Goal: Information Seeking & Learning: Learn about a topic

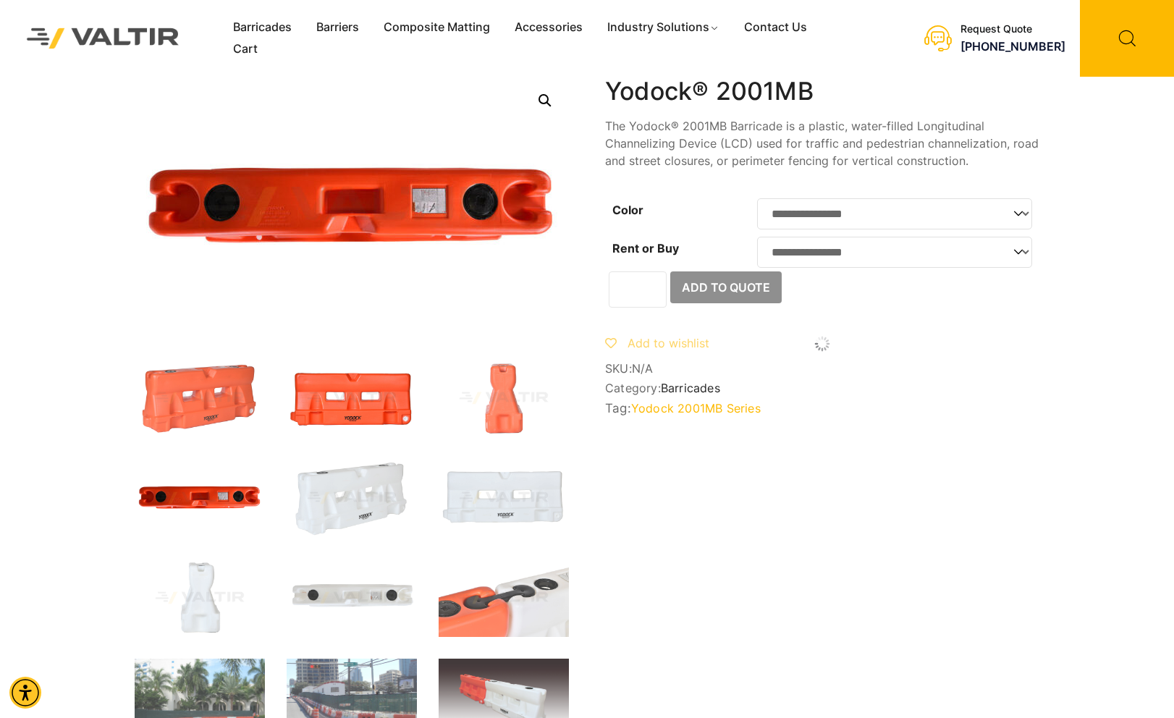
click at [321, 387] on img at bounding box center [352, 398] width 130 height 78
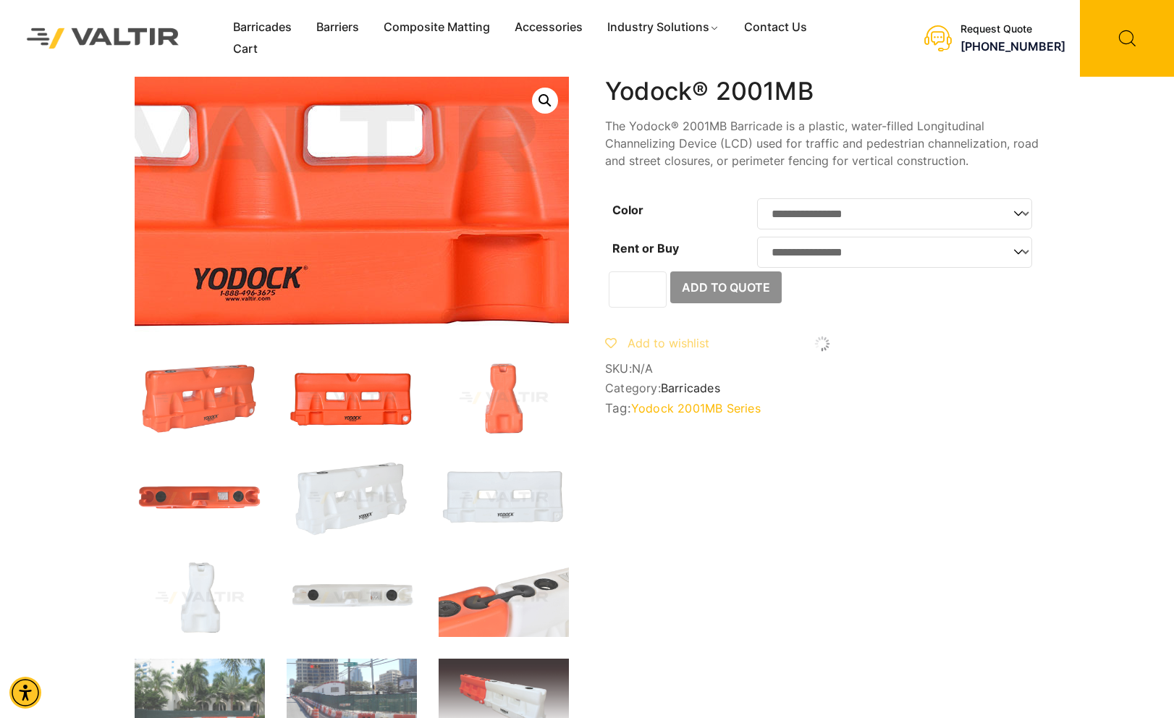
click at [462, 268] on img at bounding box center [242, 146] width 868 height 521
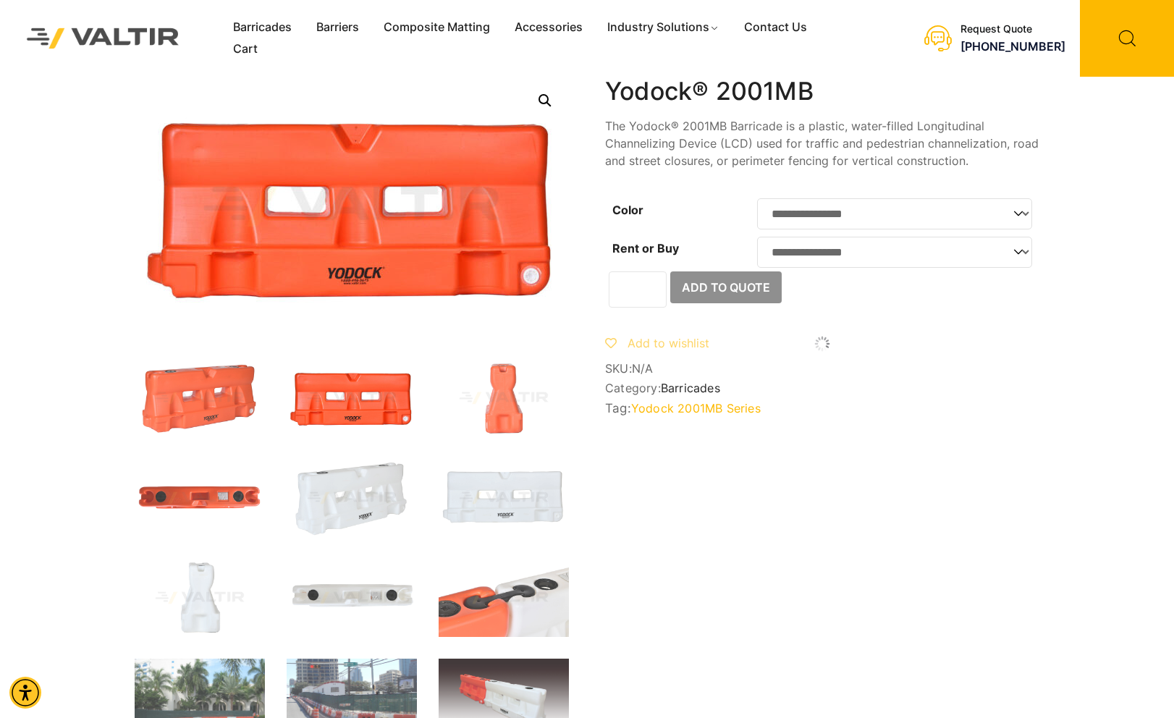
click at [545, 94] on link "Open this option" at bounding box center [545, 101] width 26 height 26
drag, startPoint x: 616, startPoint y: 503, endPoint x: 547, endPoint y: 88, distance: 421.1
click at [547, 88] on link "Open this option" at bounding box center [545, 101] width 26 height 26
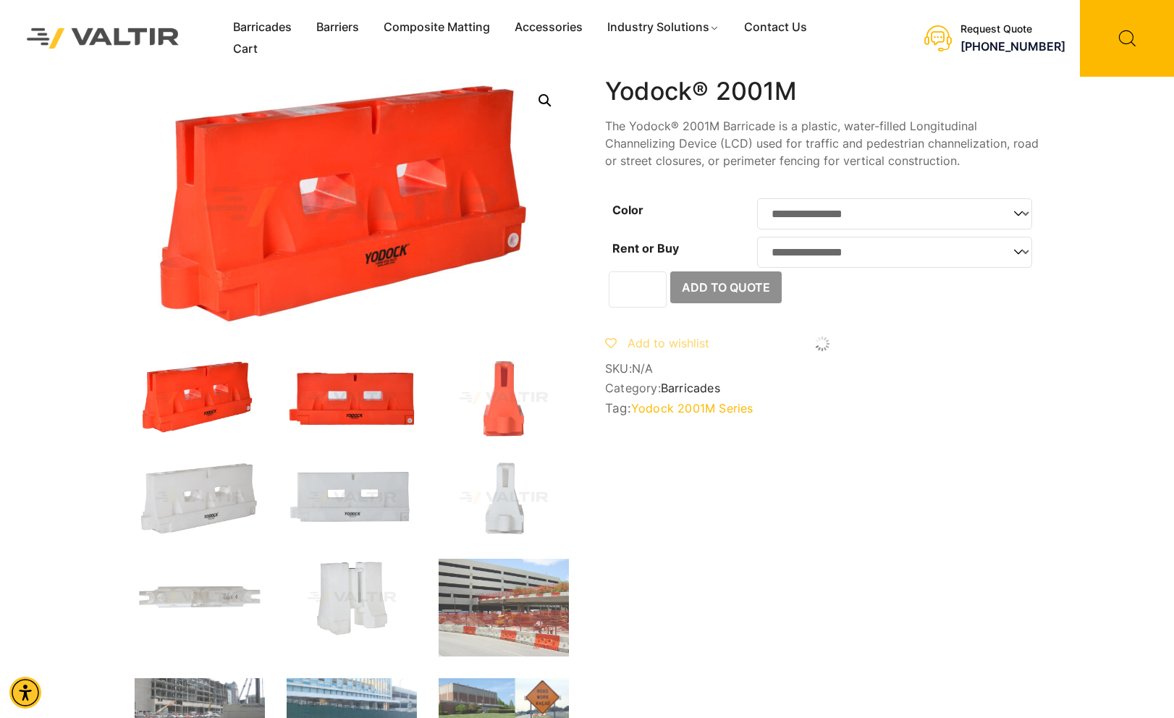
click at [355, 415] on img at bounding box center [352, 398] width 130 height 78
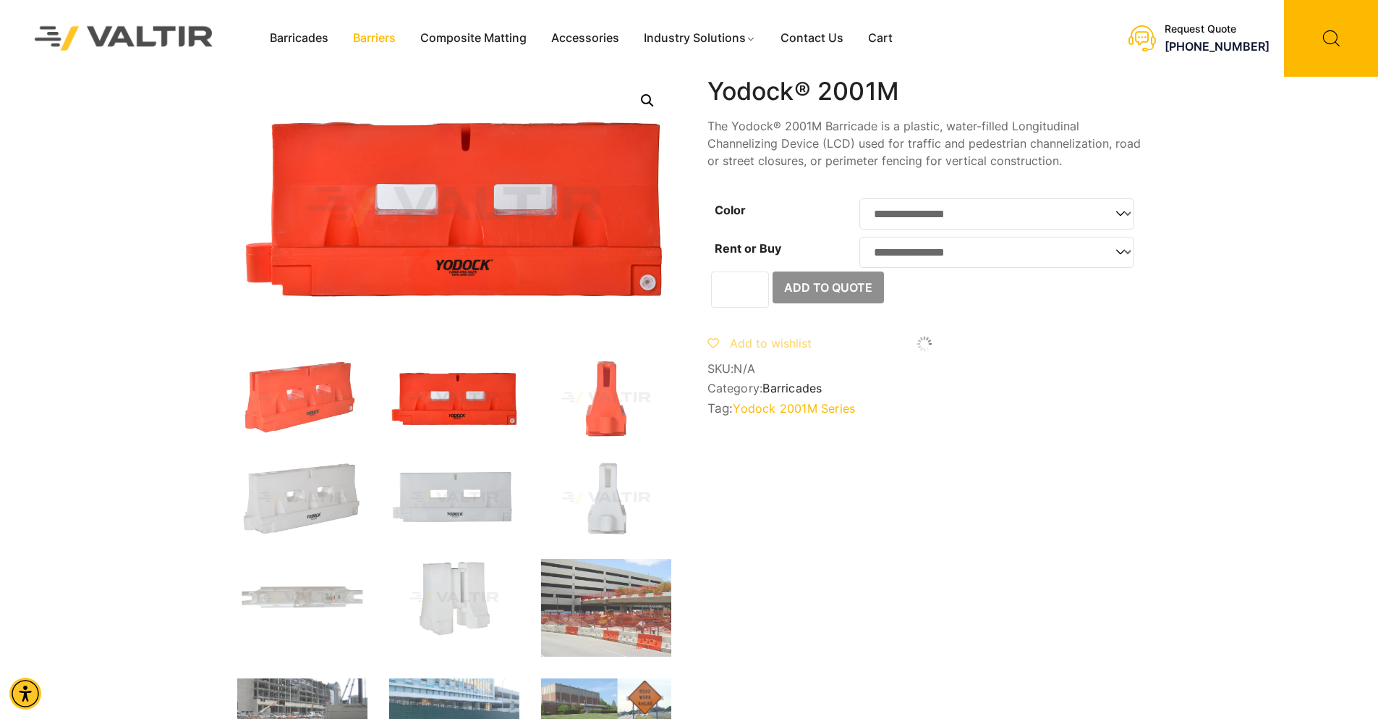
click at [373, 40] on link "Barriers" at bounding box center [374, 38] width 67 height 22
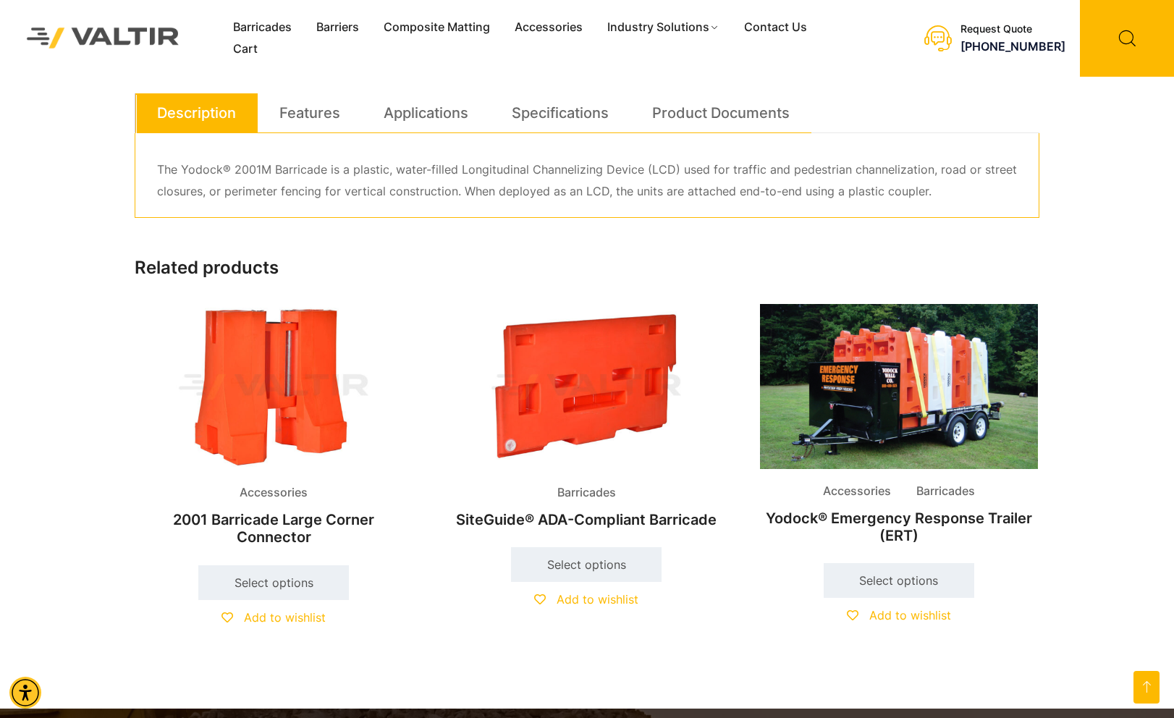
scroll to position [579, 0]
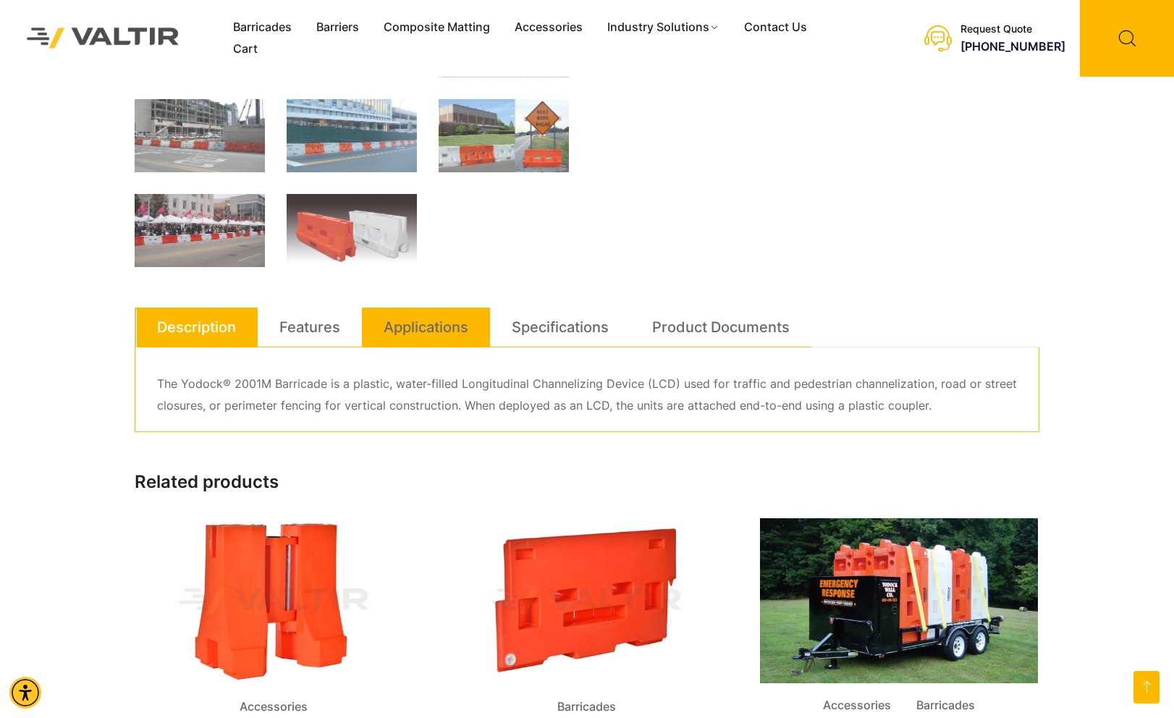
click at [444, 333] on link "Applications" at bounding box center [425, 327] width 85 height 39
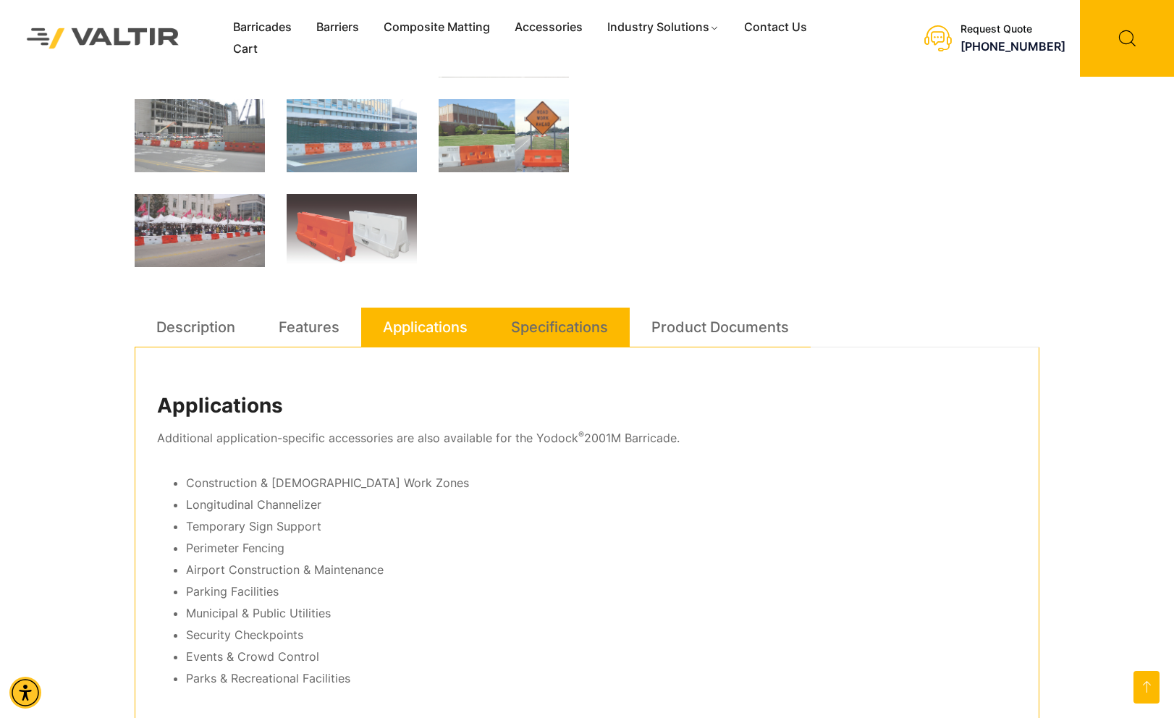
scroll to position [145, 0]
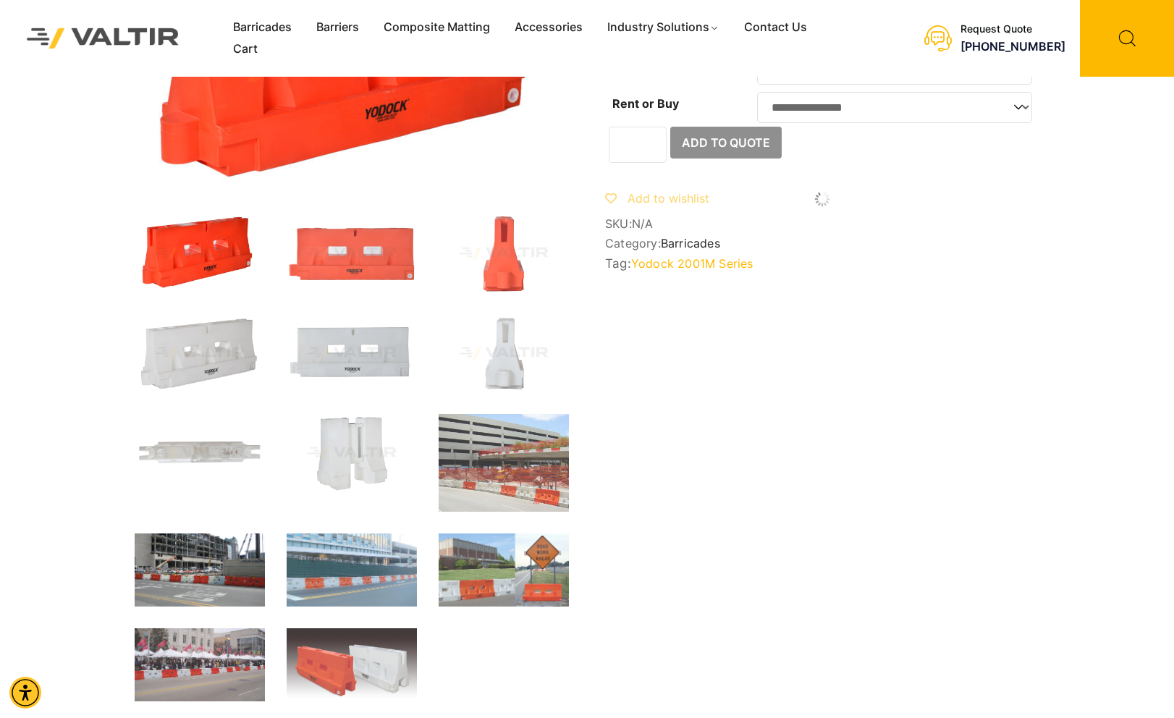
click at [187, 574] on img at bounding box center [200, 569] width 130 height 73
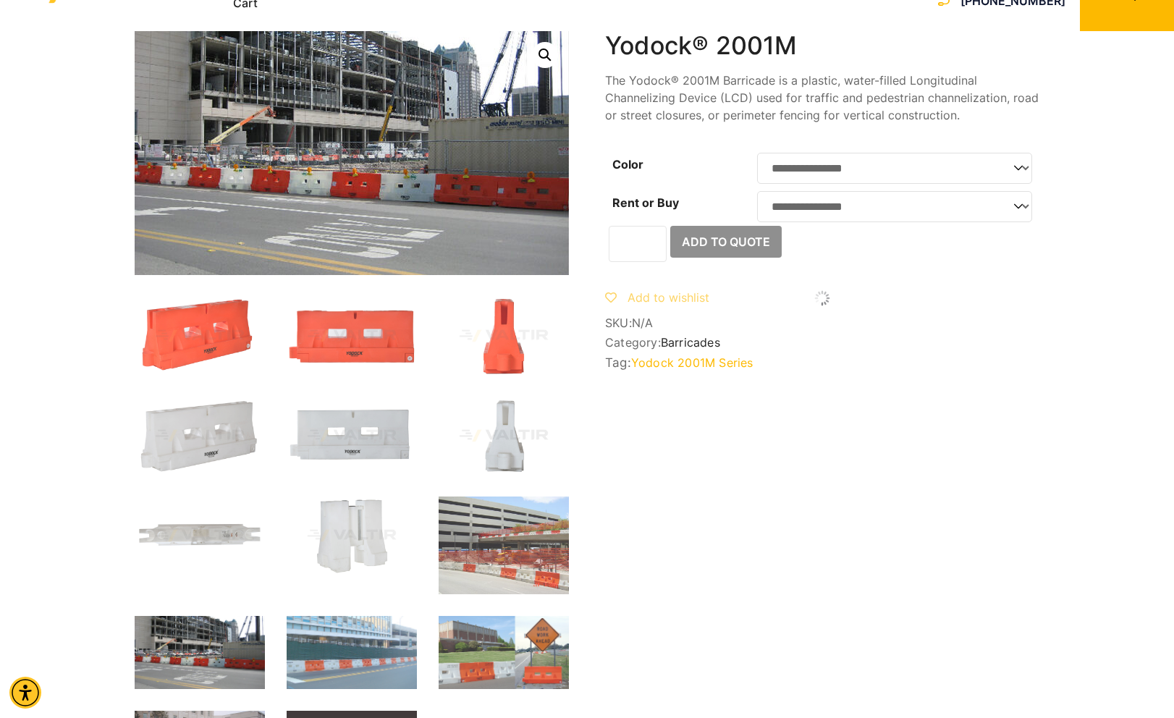
scroll to position [0, 0]
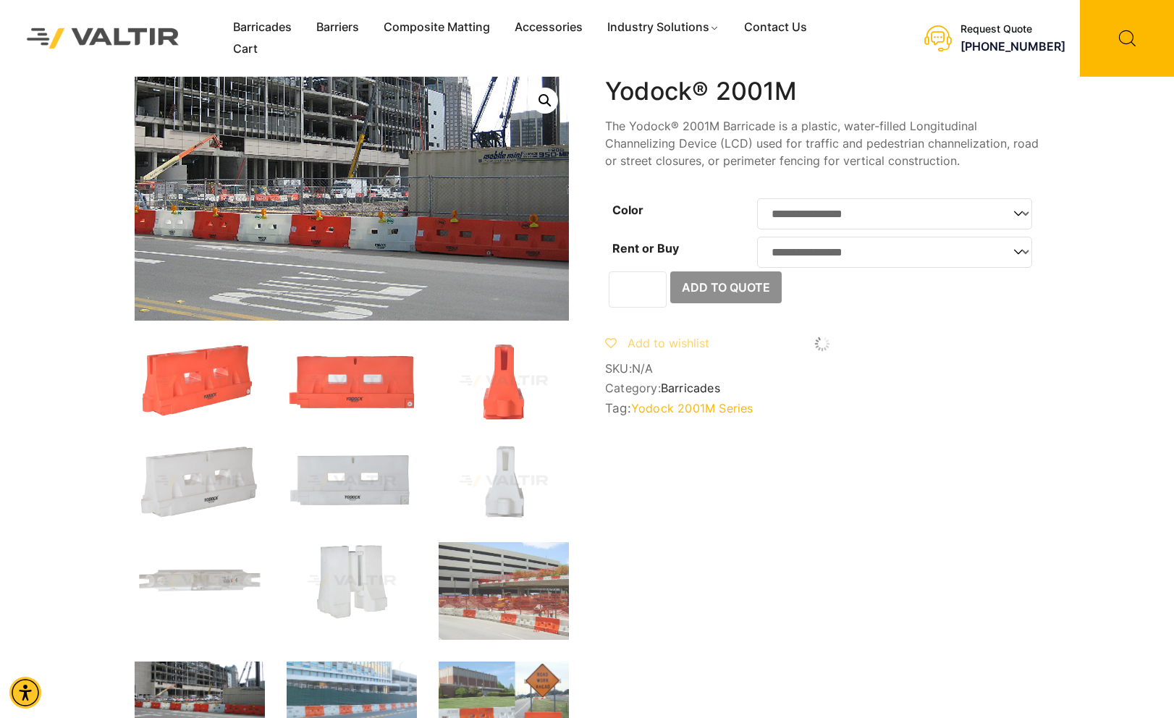
click at [518, 230] on img at bounding box center [315, 191] width 529 height 297
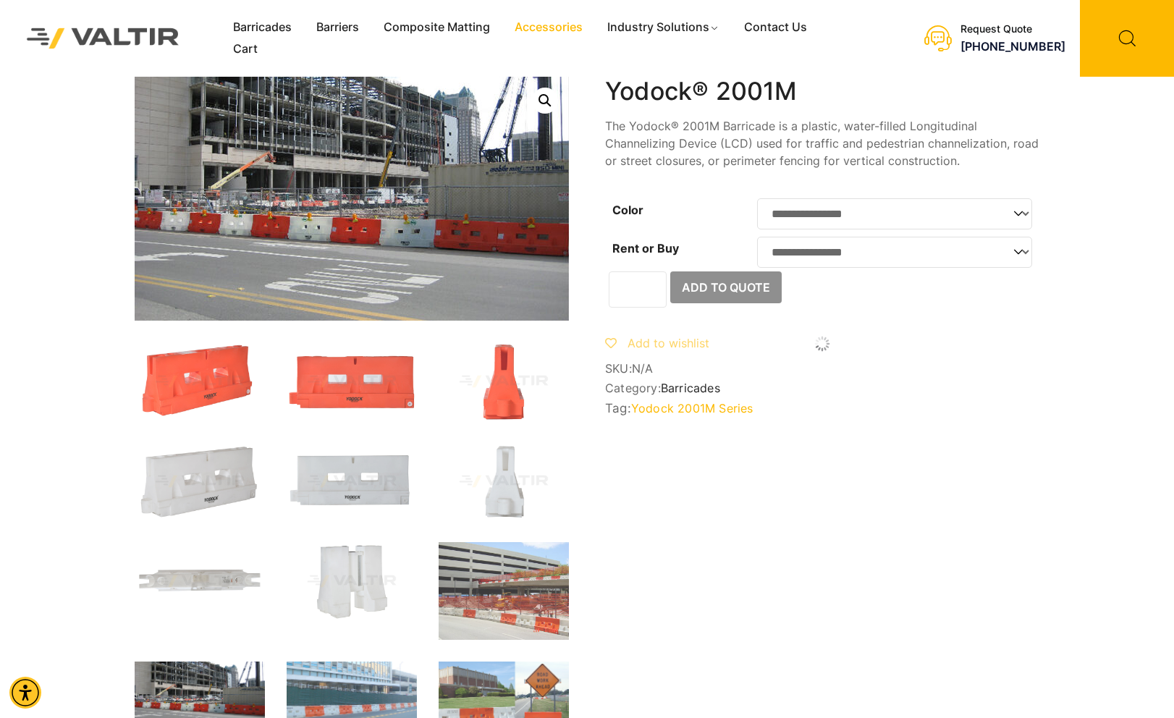
click at [567, 27] on link "Accessories" at bounding box center [548, 28] width 93 height 22
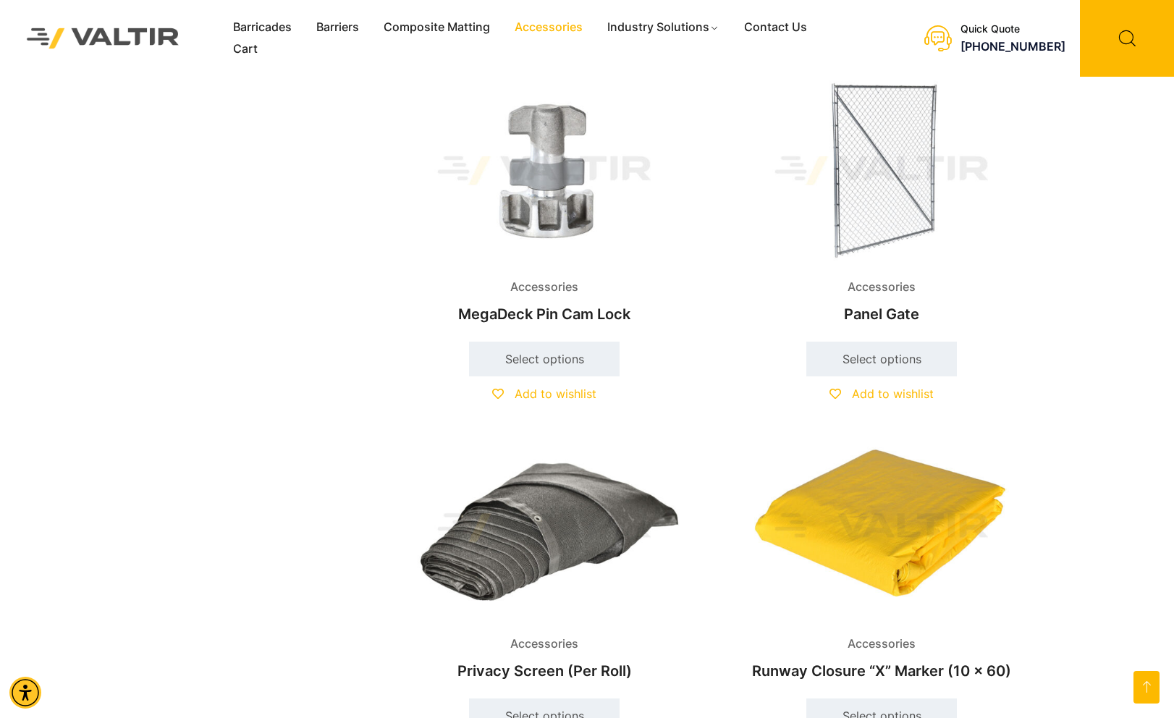
scroll to position [1999, 0]
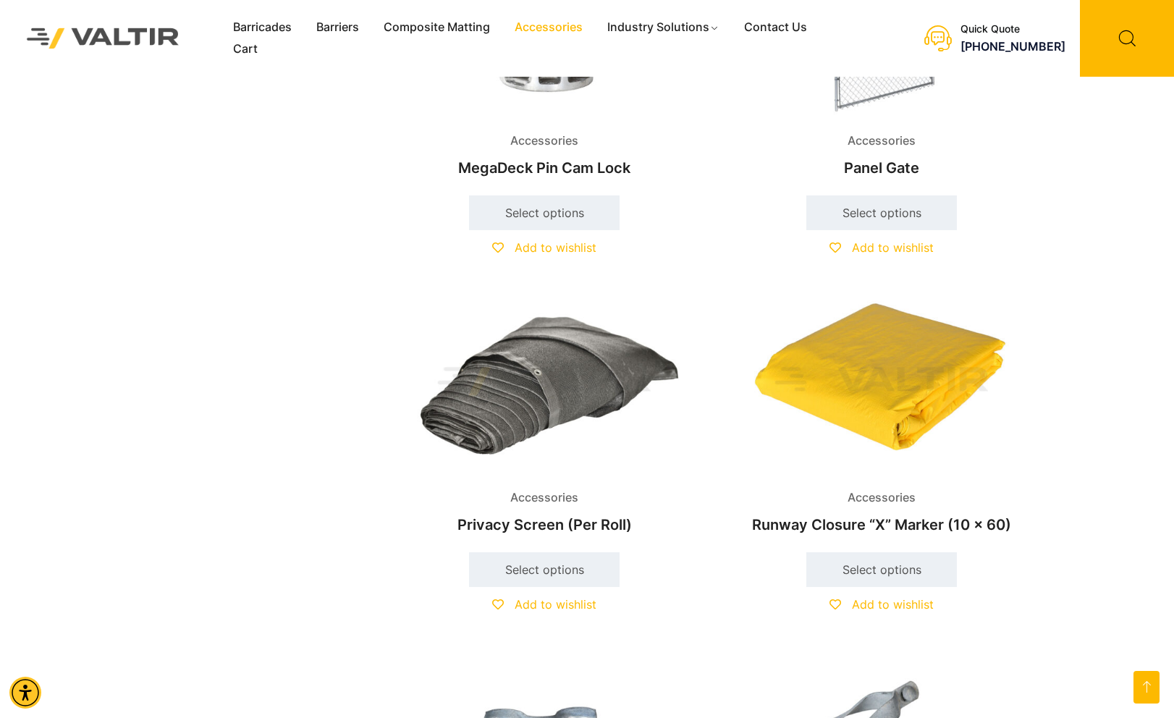
click at [562, 373] on img at bounding box center [544, 381] width 313 height 187
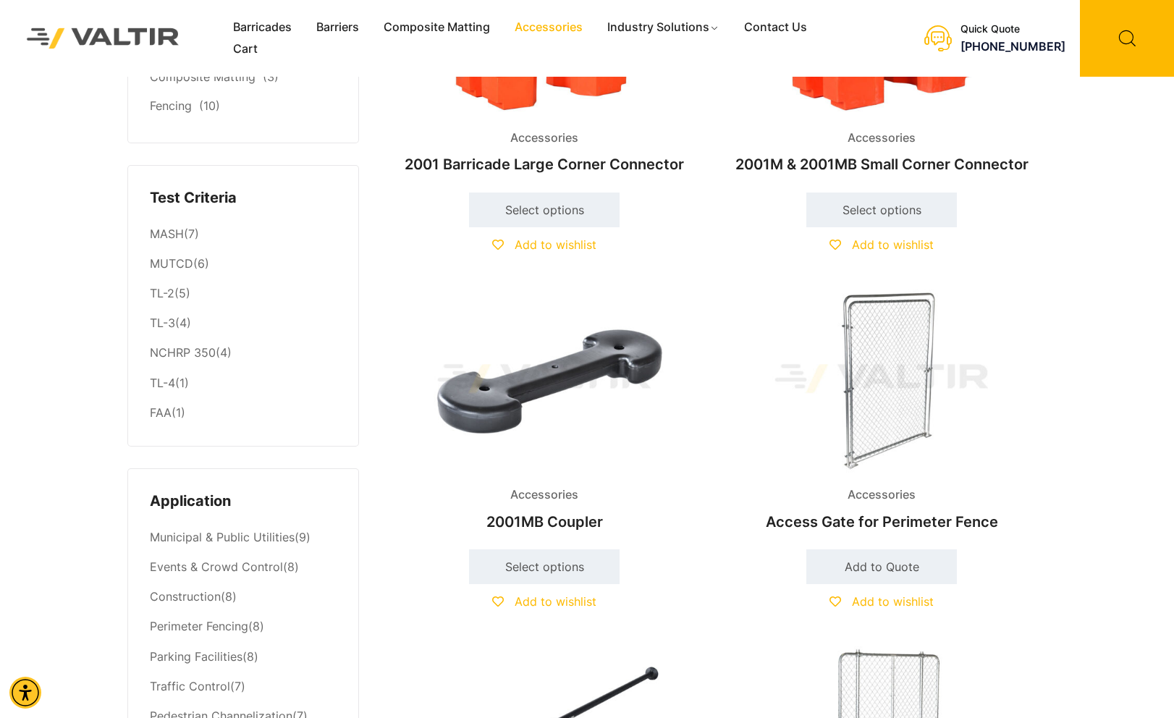
scroll to position [0, 0]
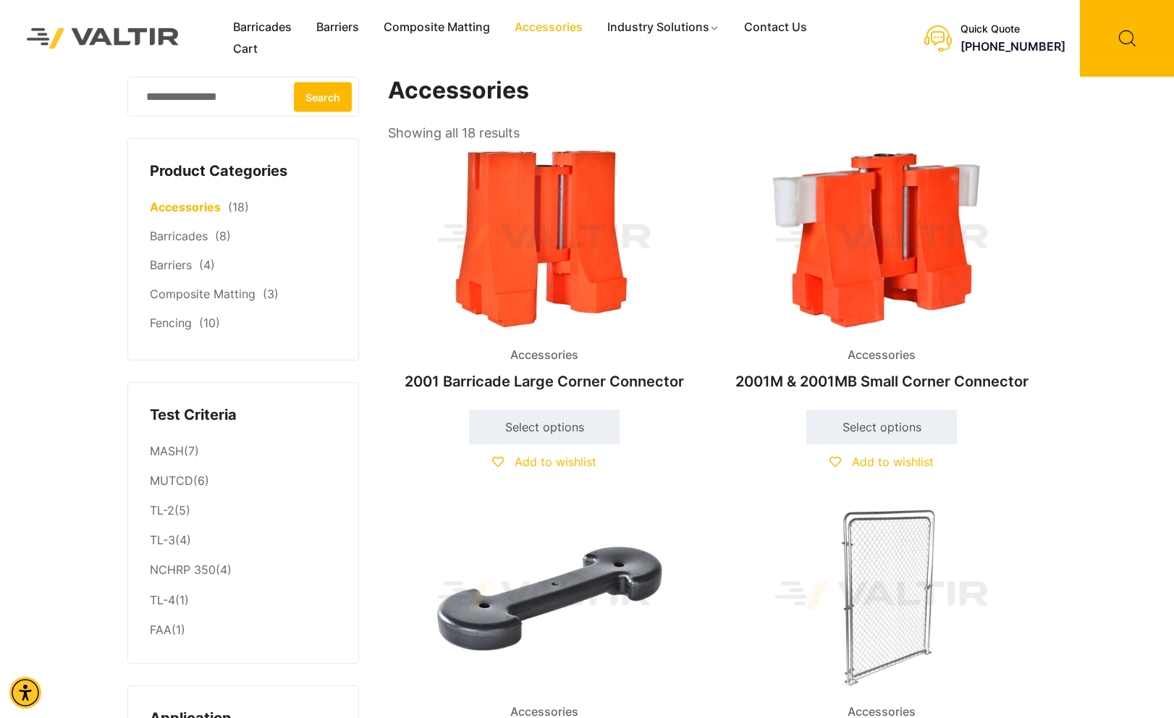
drag, startPoint x: 559, startPoint y: 272, endPoint x: 559, endPoint y: 344, distance: 72.4
click at [578, 215] on img at bounding box center [544, 238] width 313 height 187
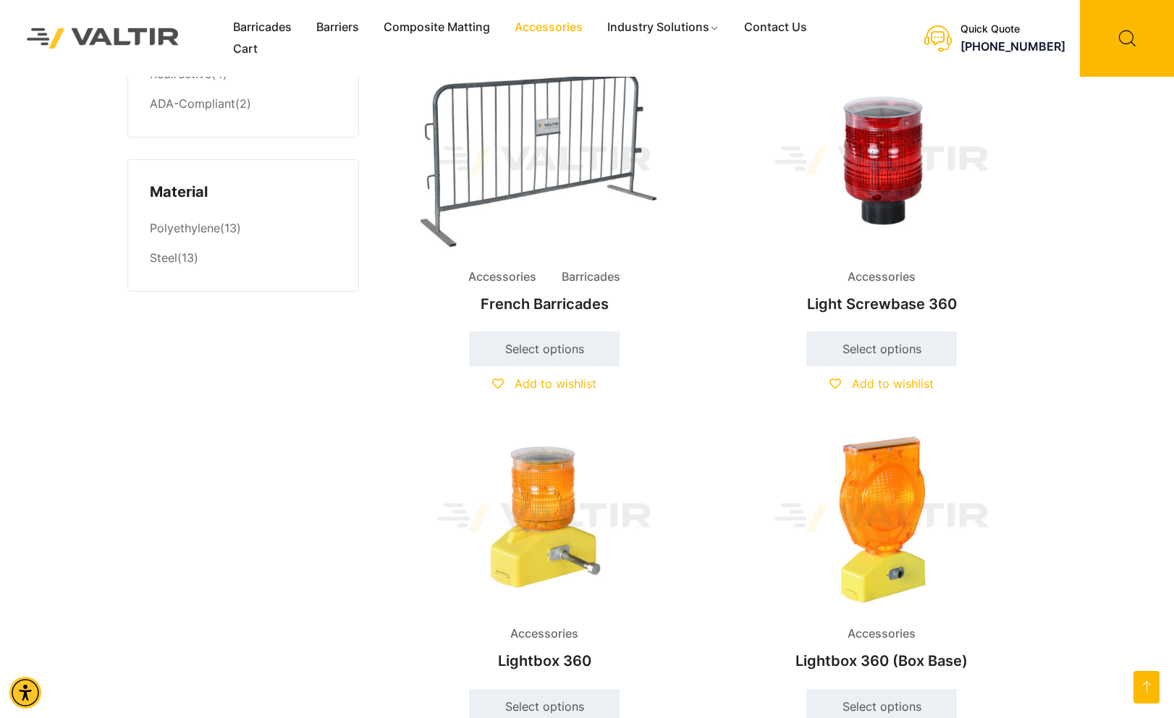
scroll to position [1230, 0]
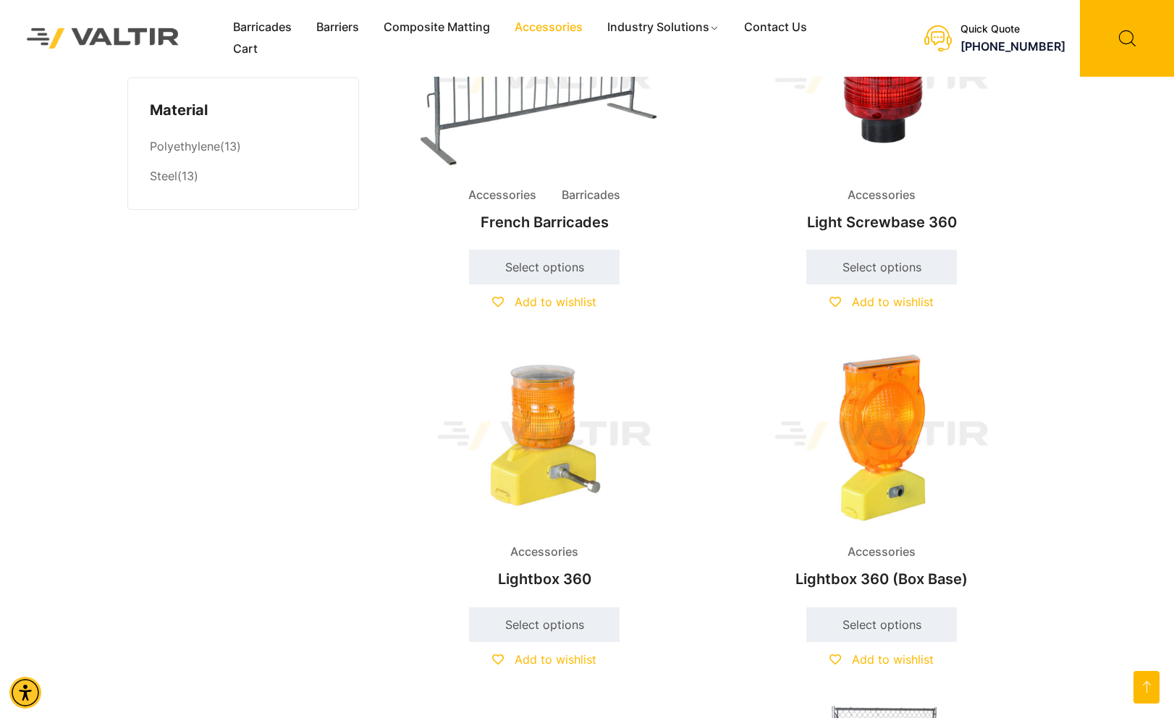
click at [908, 471] on img at bounding box center [881, 435] width 313 height 187
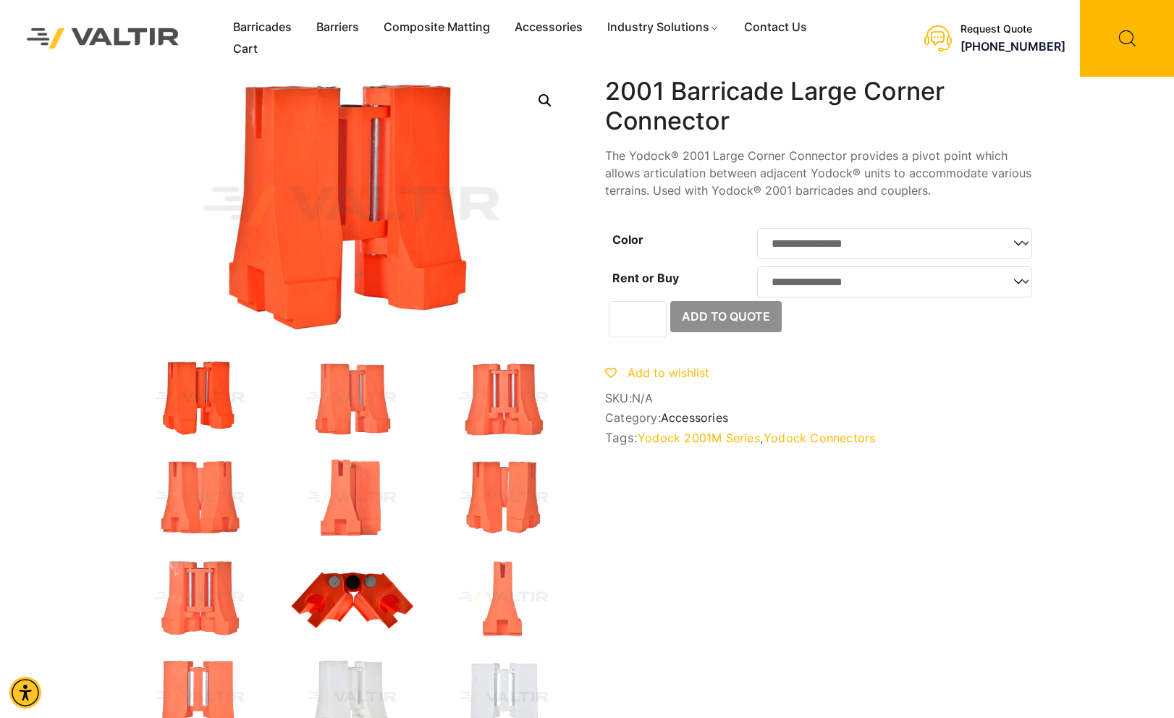
click at [368, 615] on img at bounding box center [352, 598] width 130 height 78
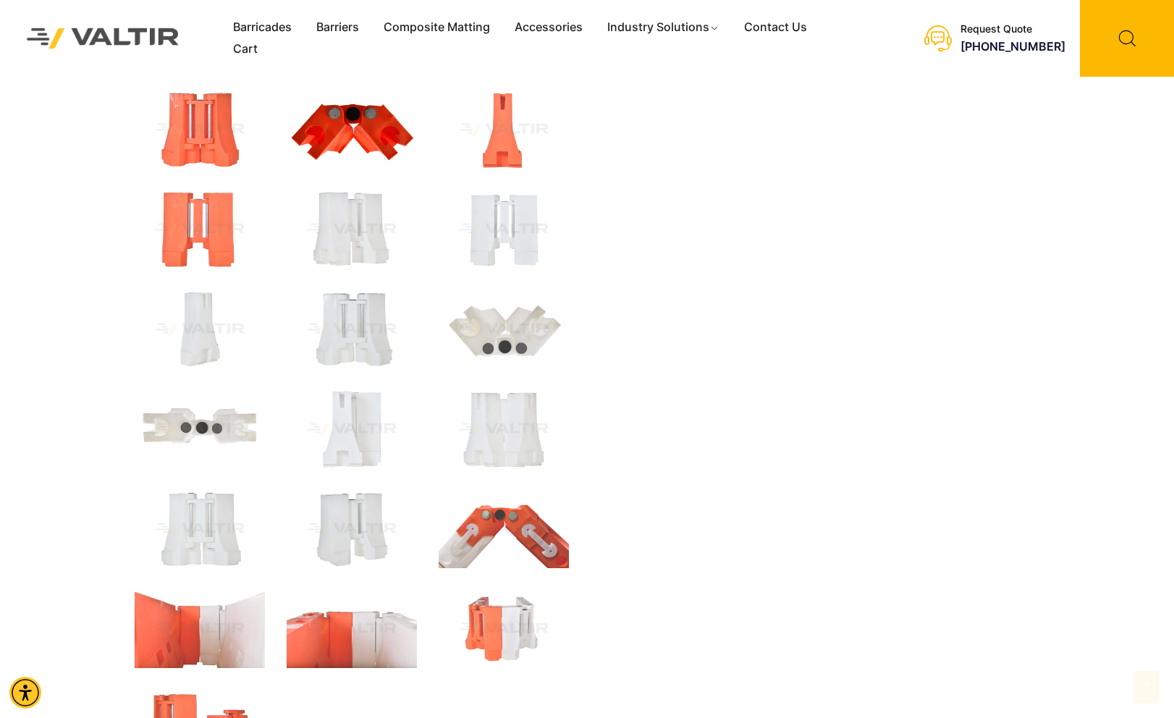
scroll to position [579, 0]
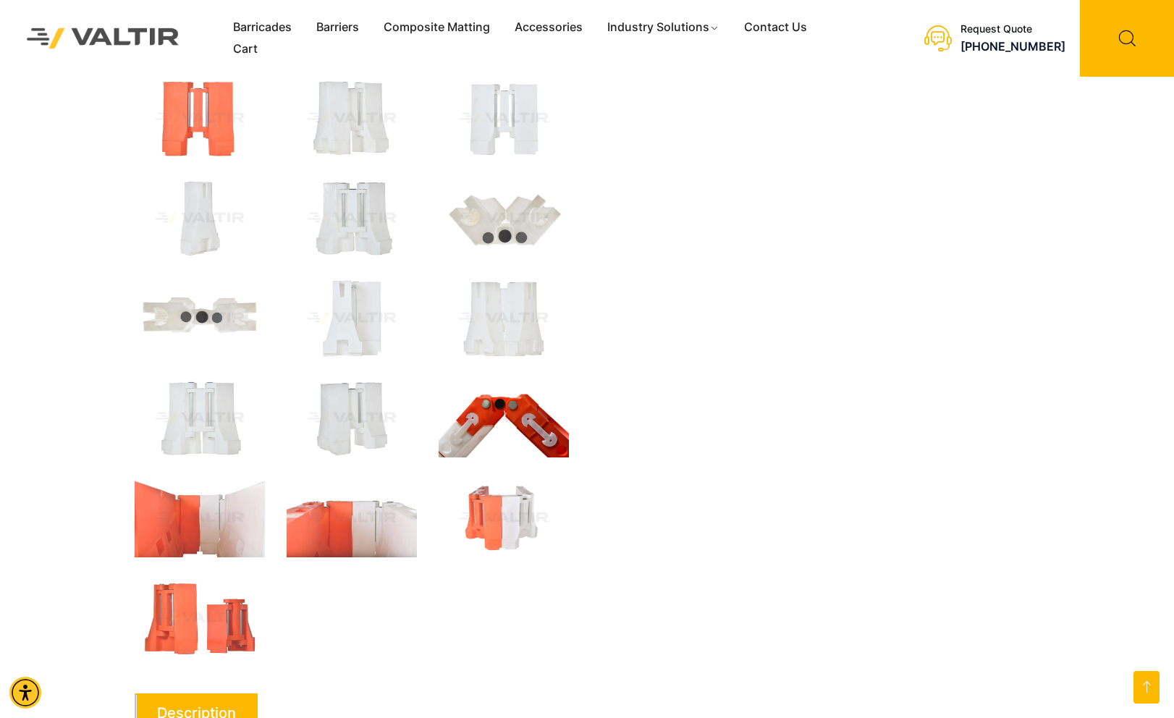
click at [531, 425] on img at bounding box center [503, 418] width 130 height 78
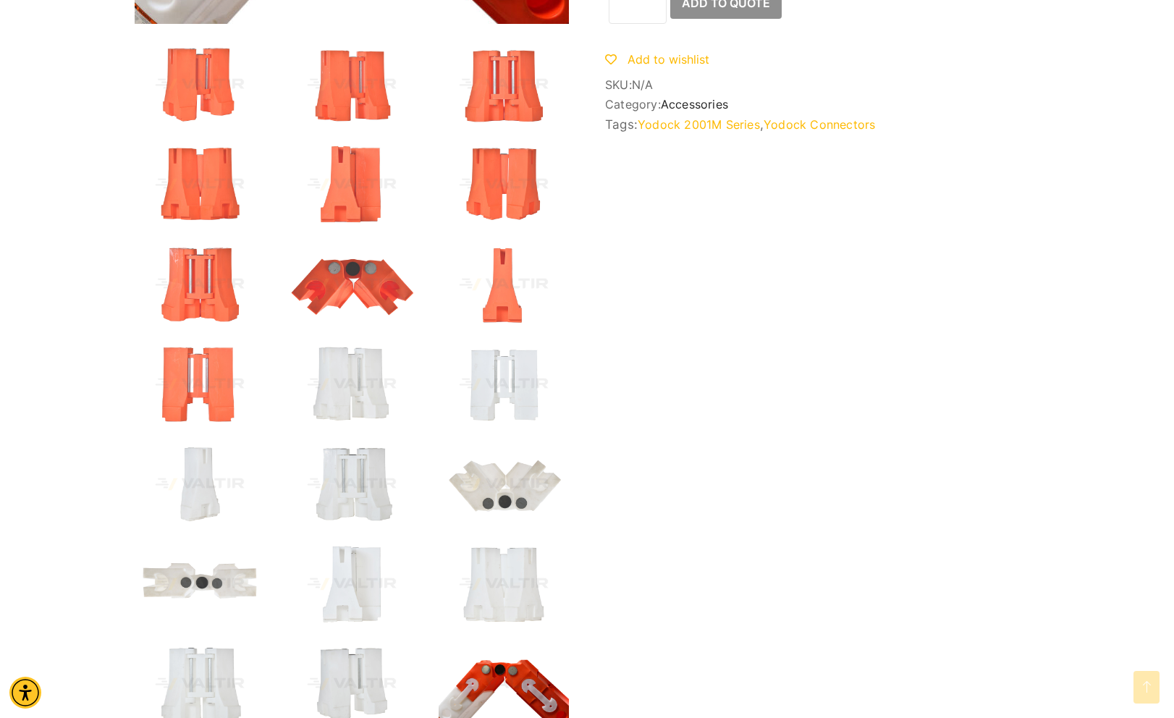
scroll to position [0, 0]
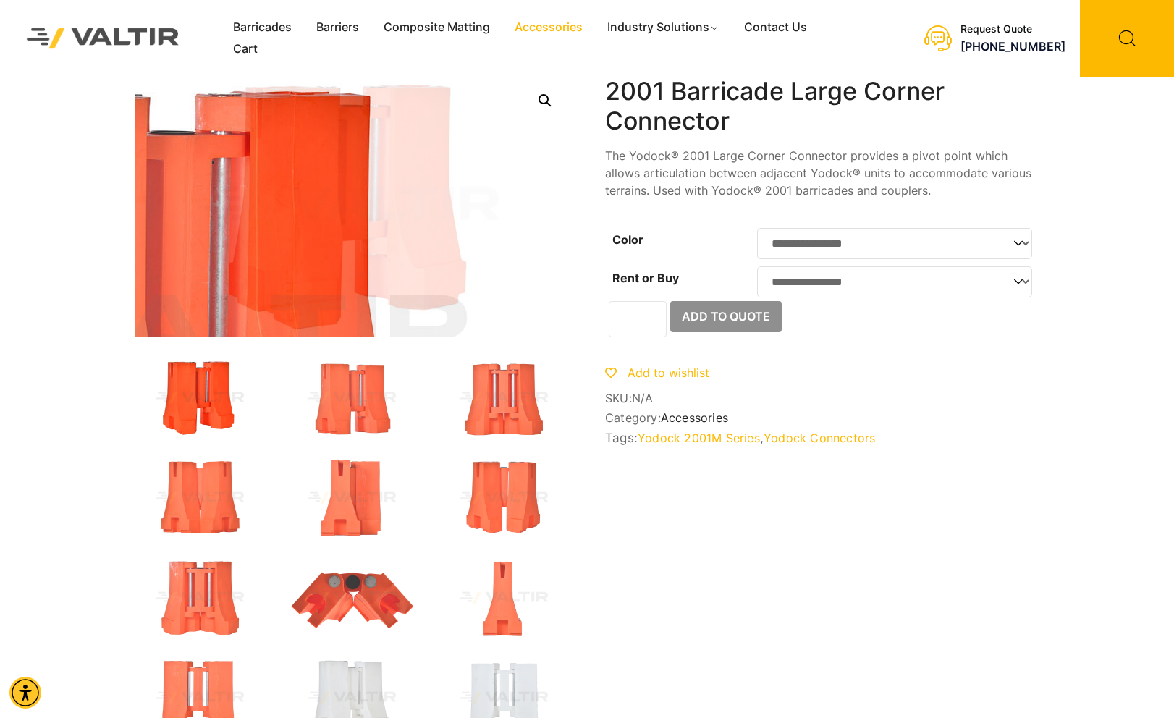
click at [543, 33] on link "Accessories" at bounding box center [548, 28] width 93 height 22
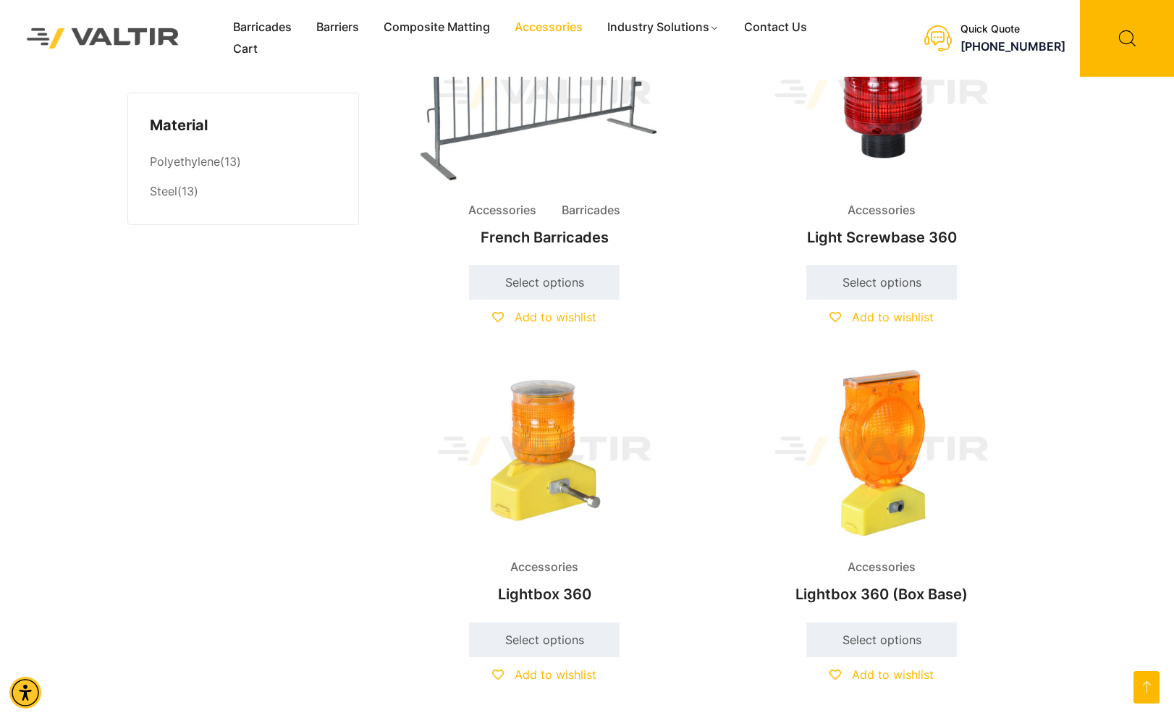
scroll to position [1345, 0]
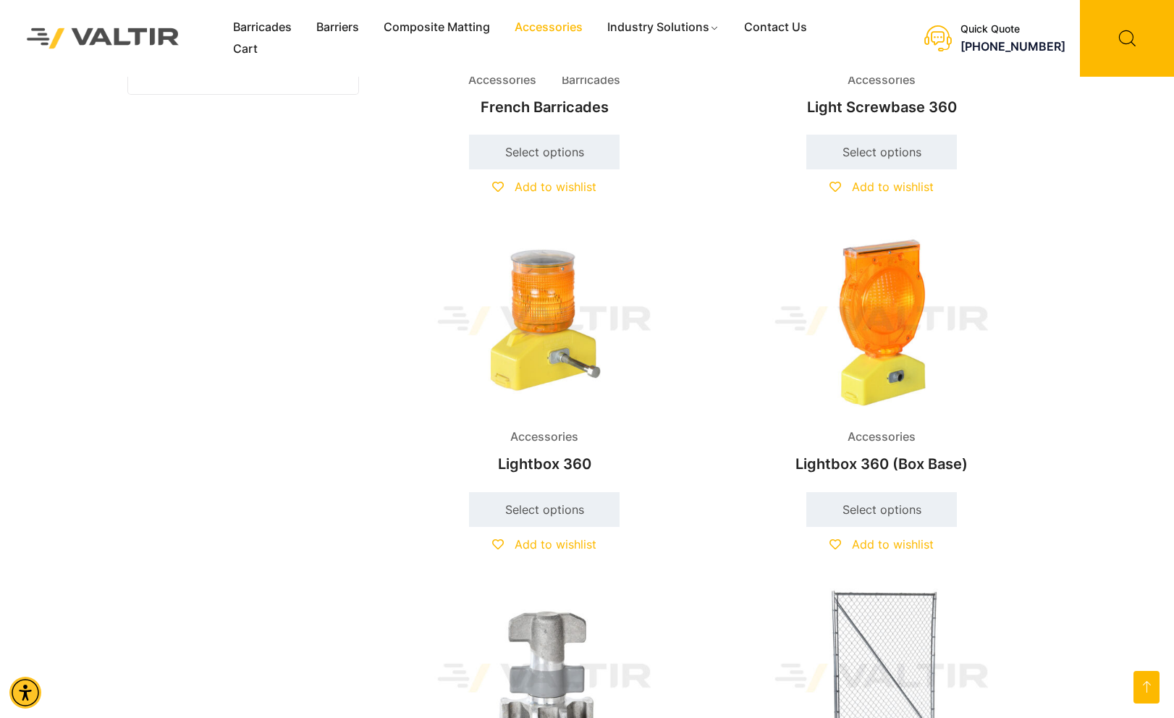
click at [643, 364] on img at bounding box center [544, 320] width 313 height 187
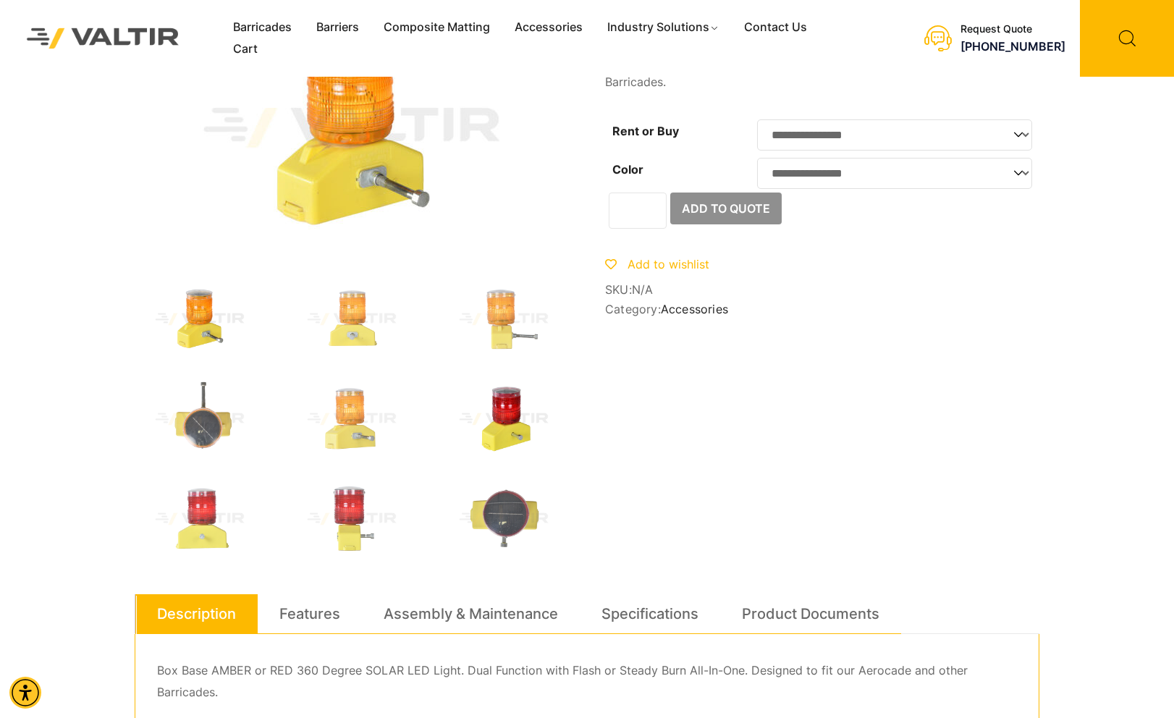
scroll to position [289, 0]
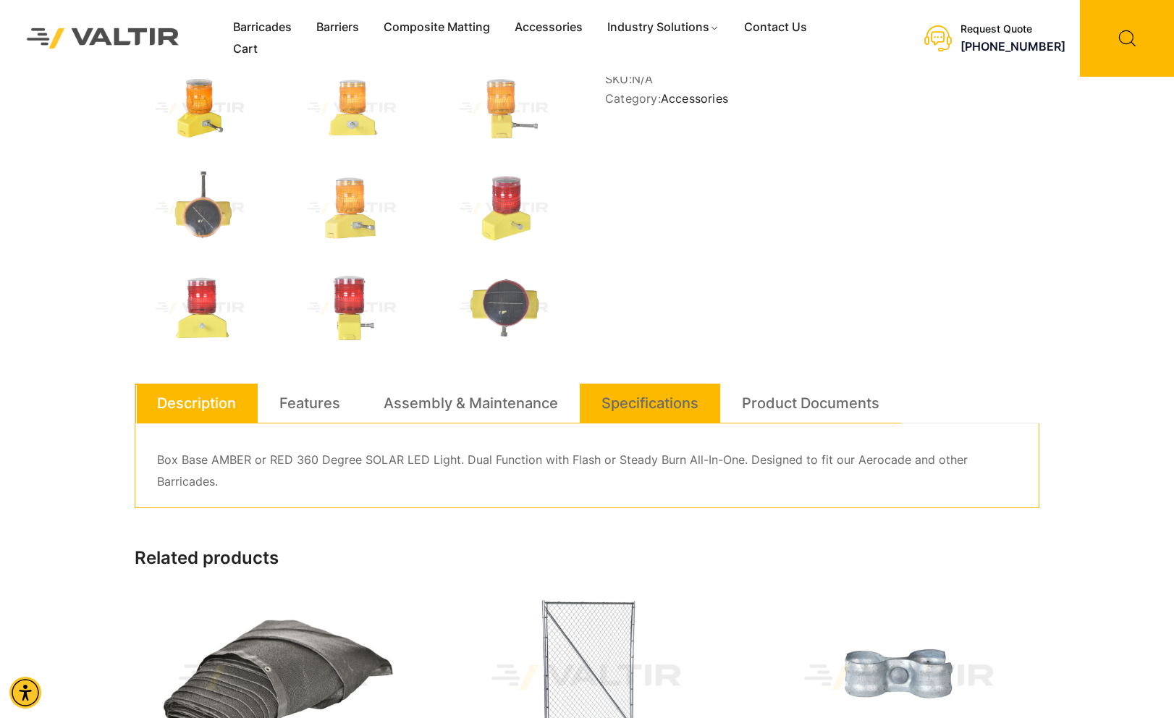
click at [658, 398] on link "Specifications" at bounding box center [649, 402] width 97 height 39
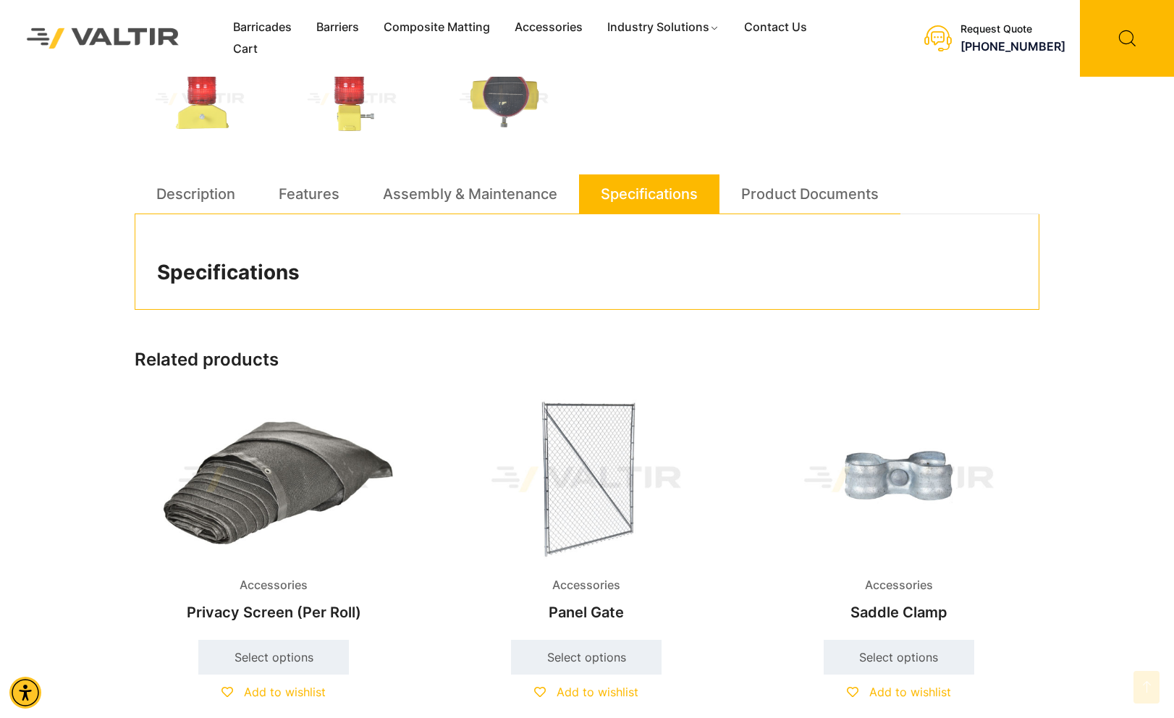
scroll to position [507, 0]
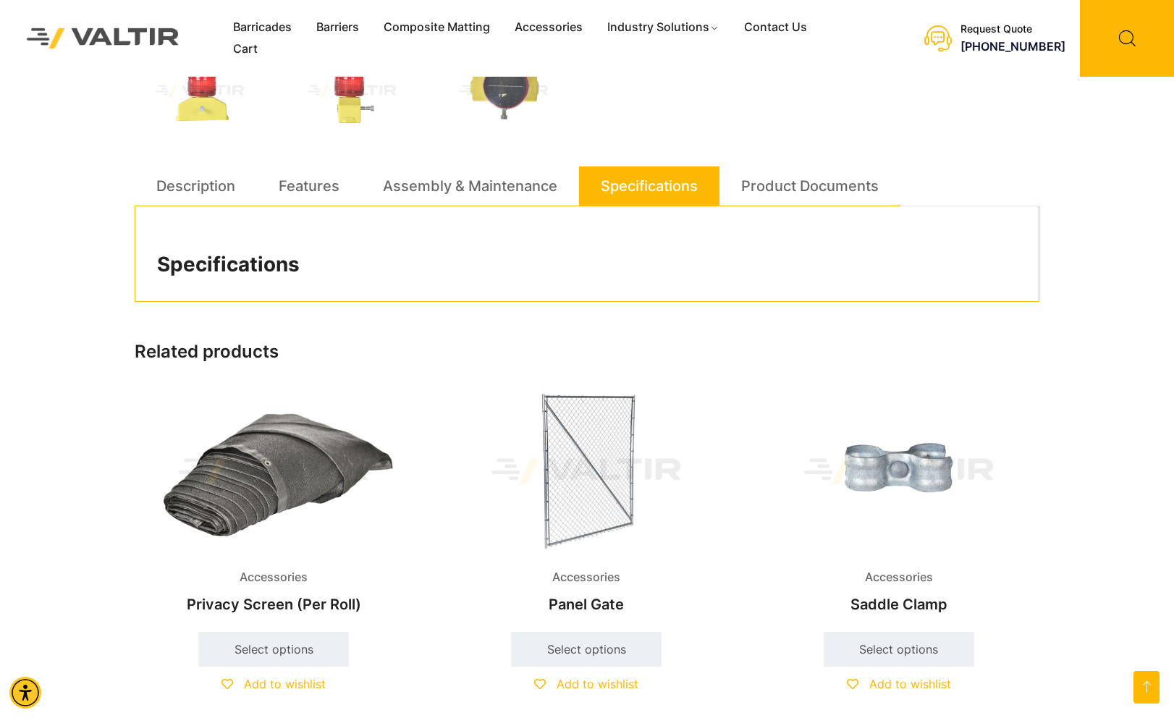
click at [238, 263] on h2 "Specifications" at bounding box center [587, 265] width 860 height 25
click at [216, 187] on link "Description" at bounding box center [195, 185] width 79 height 39
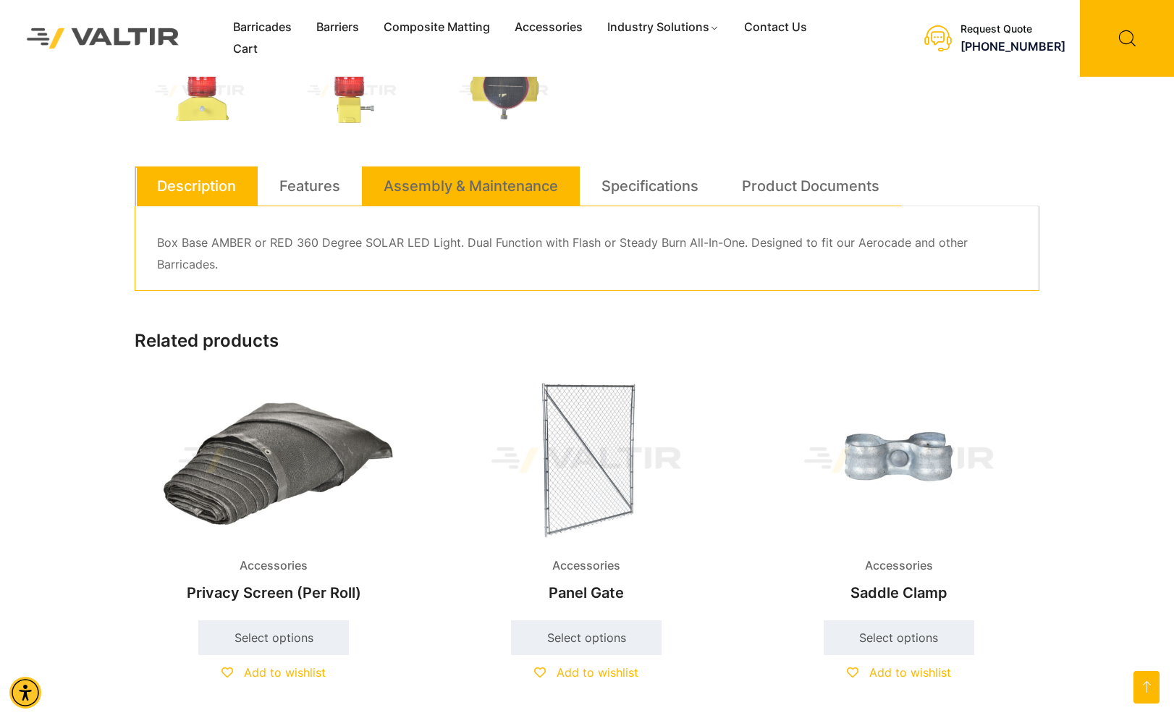
click at [382, 194] on li "Assembly & Maintenance" at bounding box center [471, 186] width 218 height 40
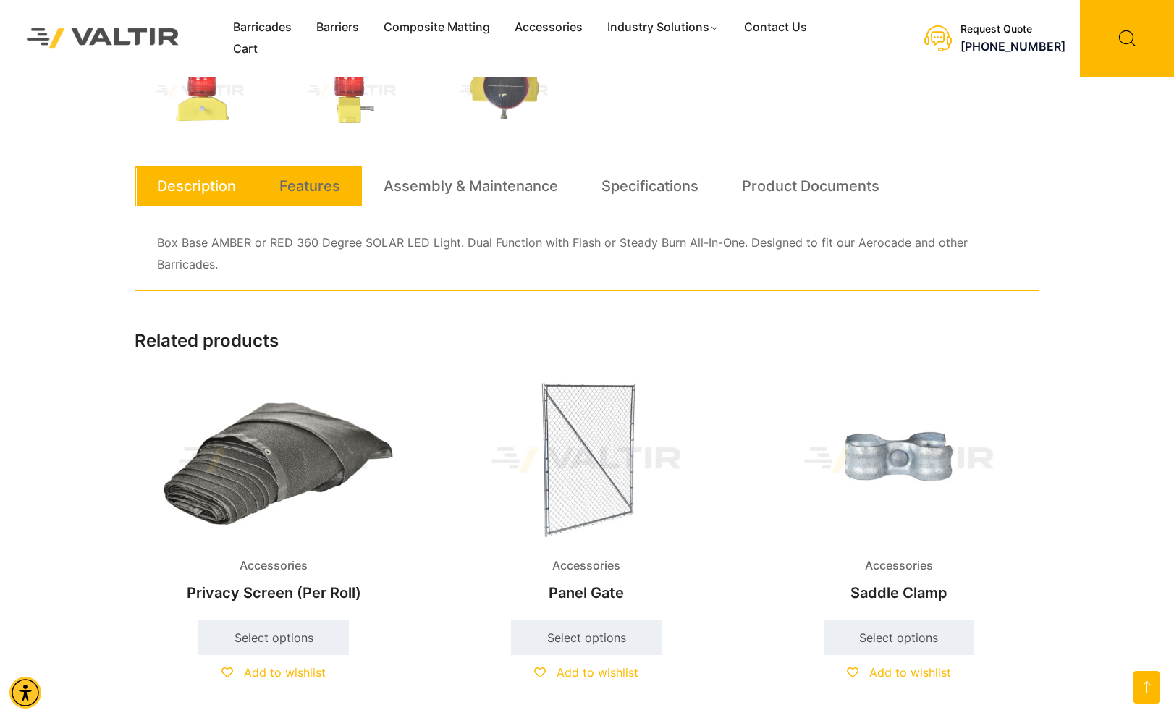
click at [314, 186] on link "Features" at bounding box center [309, 185] width 61 height 39
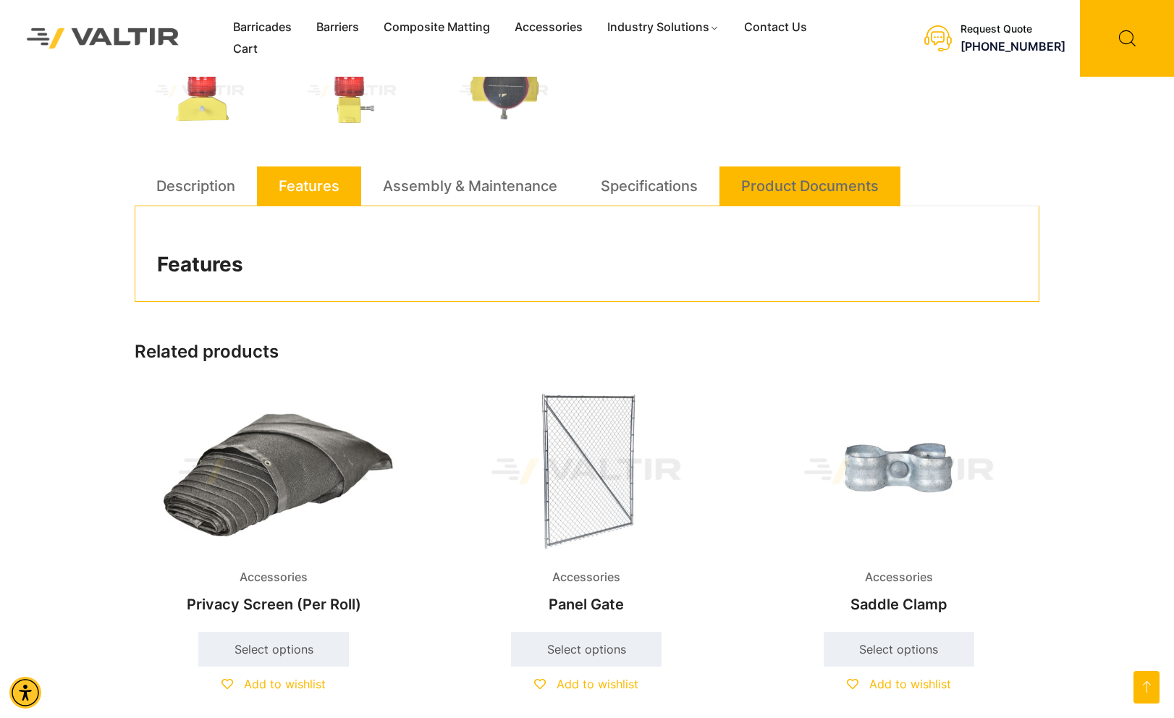
click at [779, 196] on link "Product Documents" at bounding box center [809, 185] width 137 height 39
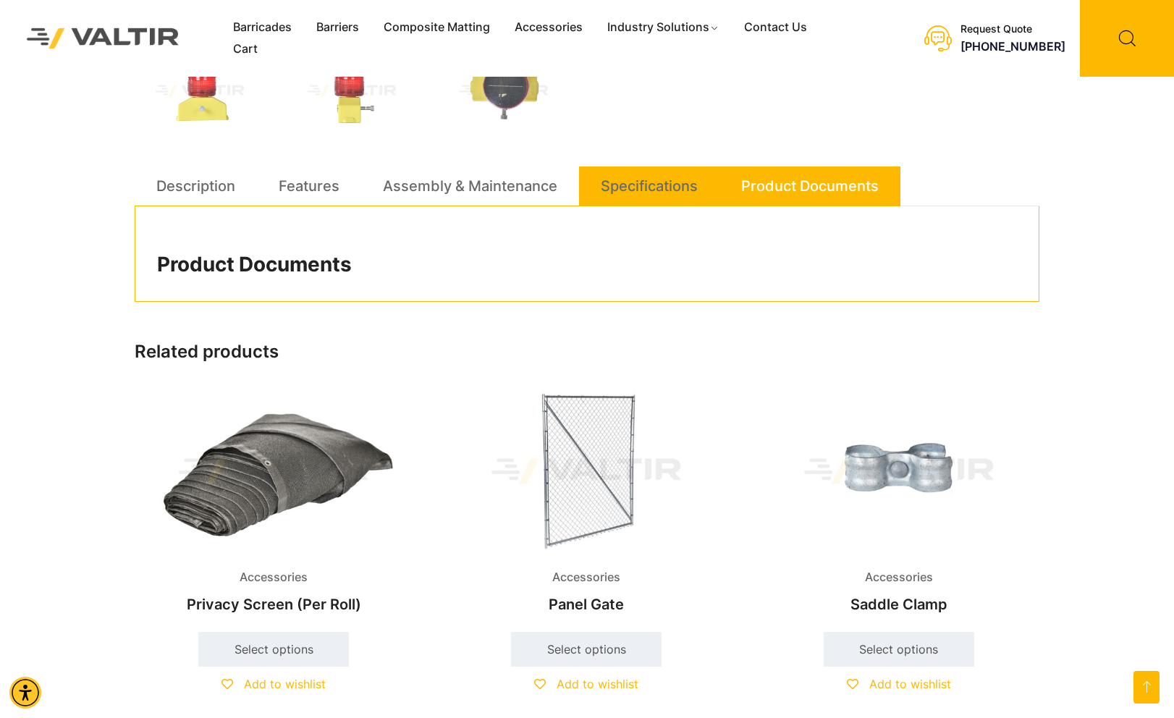
click at [635, 187] on link "Specifications" at bounding box center [649, 185] width 97 height 39
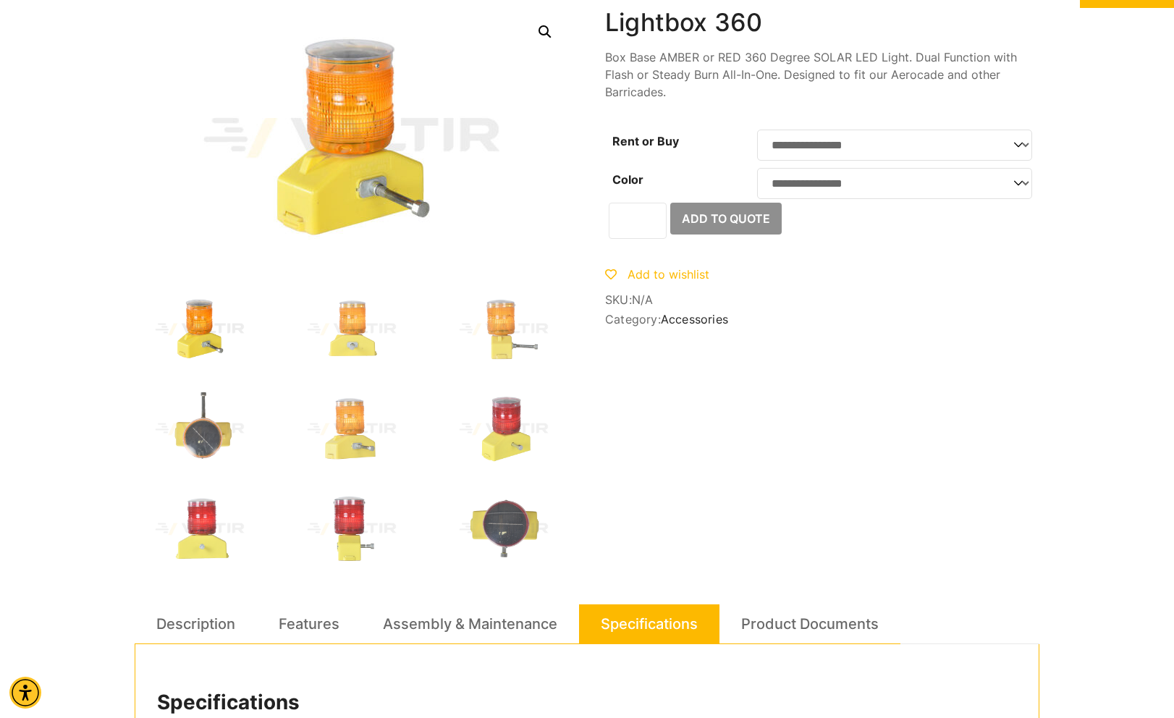
scroll to position [0, 0]
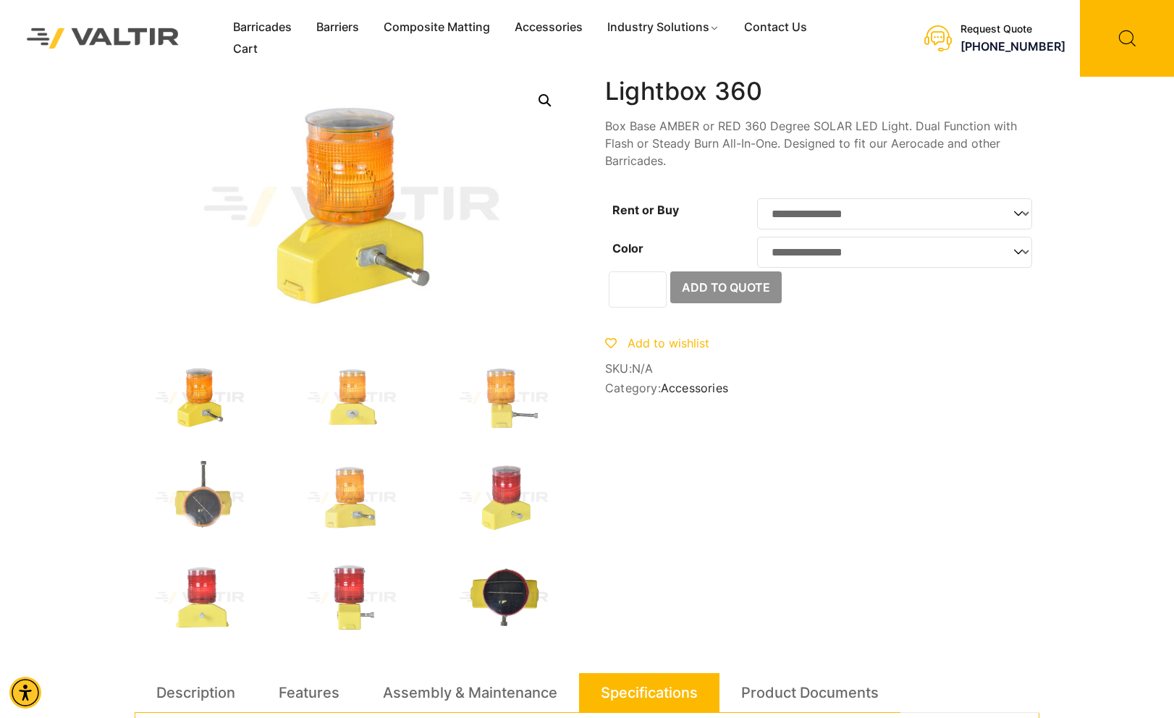
click at [515, 585] on img at bounding box center [503, 598] width 130 height 78
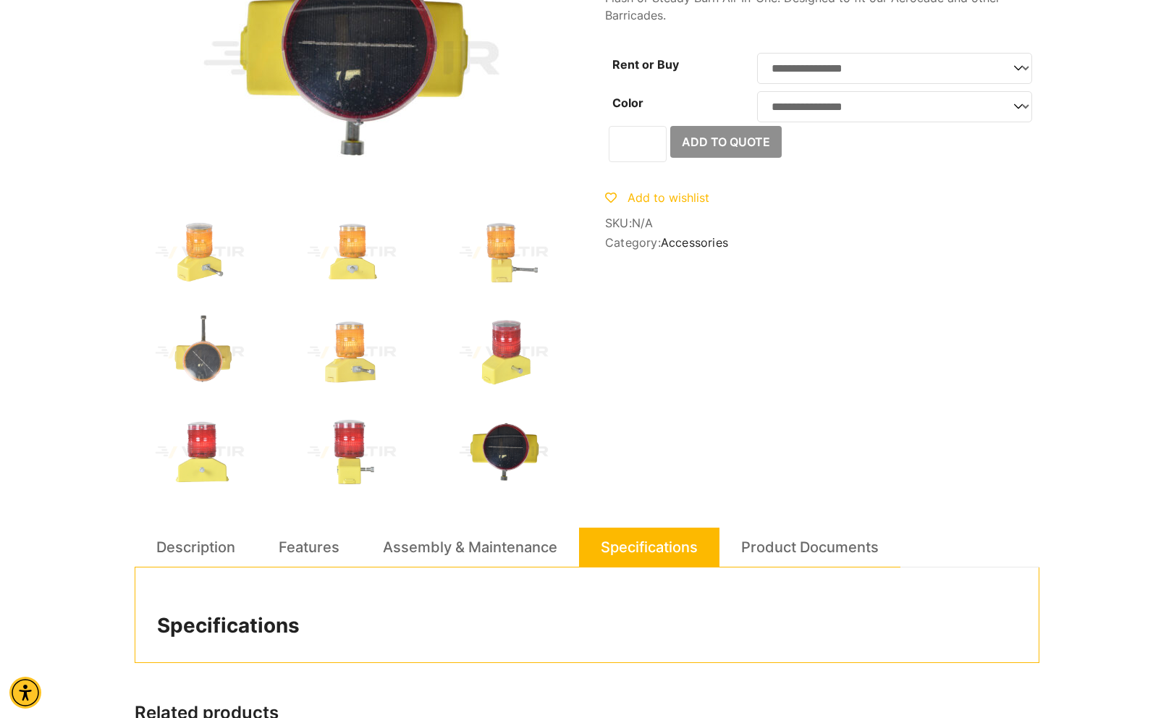
scroll to position [289, 0]
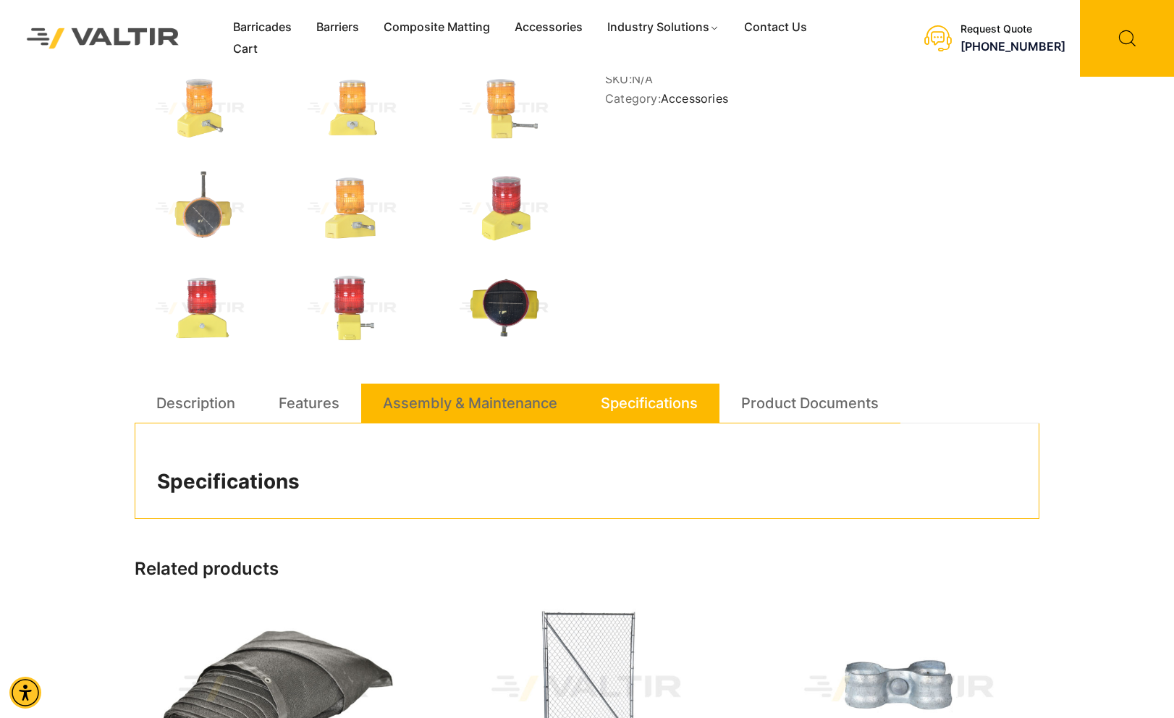
click at [401, 402] on link "Assembly & Maintenance" at bounding box center [470, 402] width 174 height 39
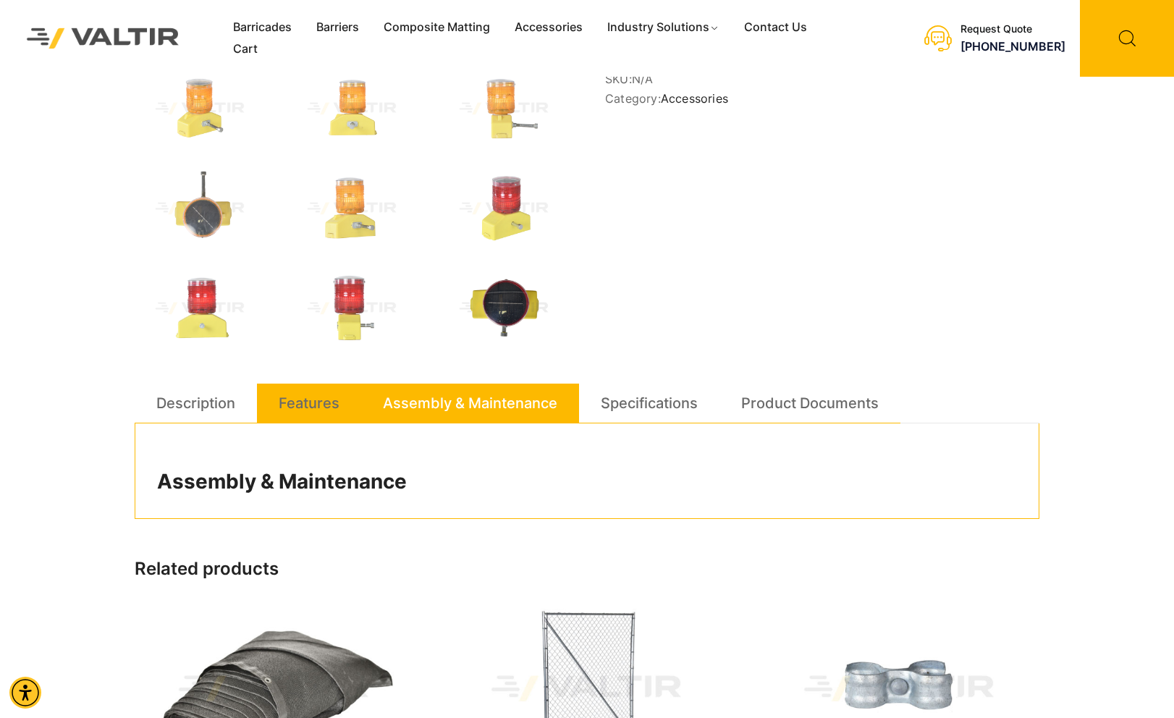
click at [324, 413] on link "Features" at bounding box center [309, 402] width 61 height 39
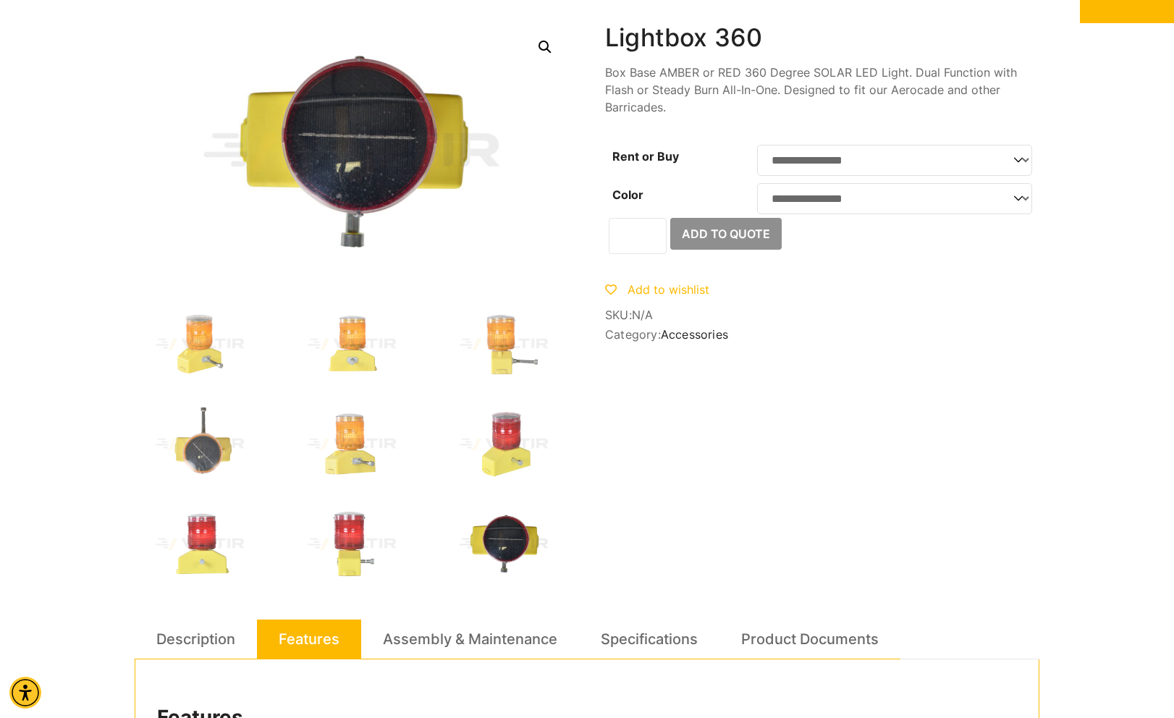
scroll to position [0, 0]
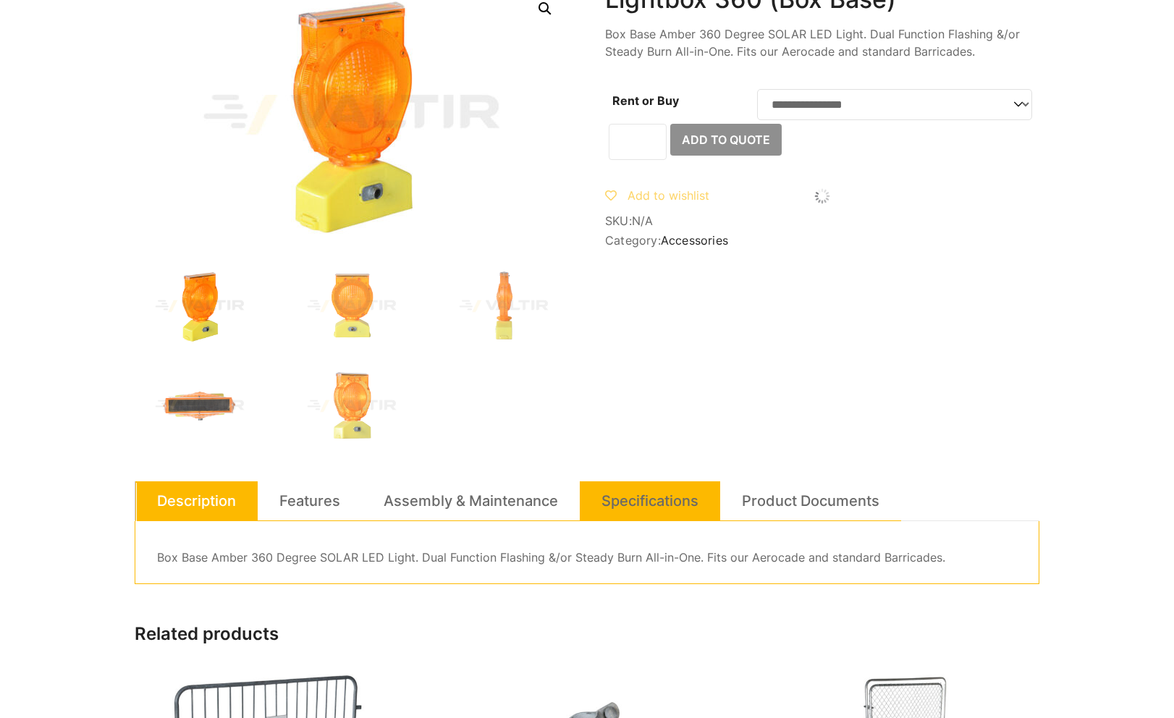
scroll to position [217, 0]
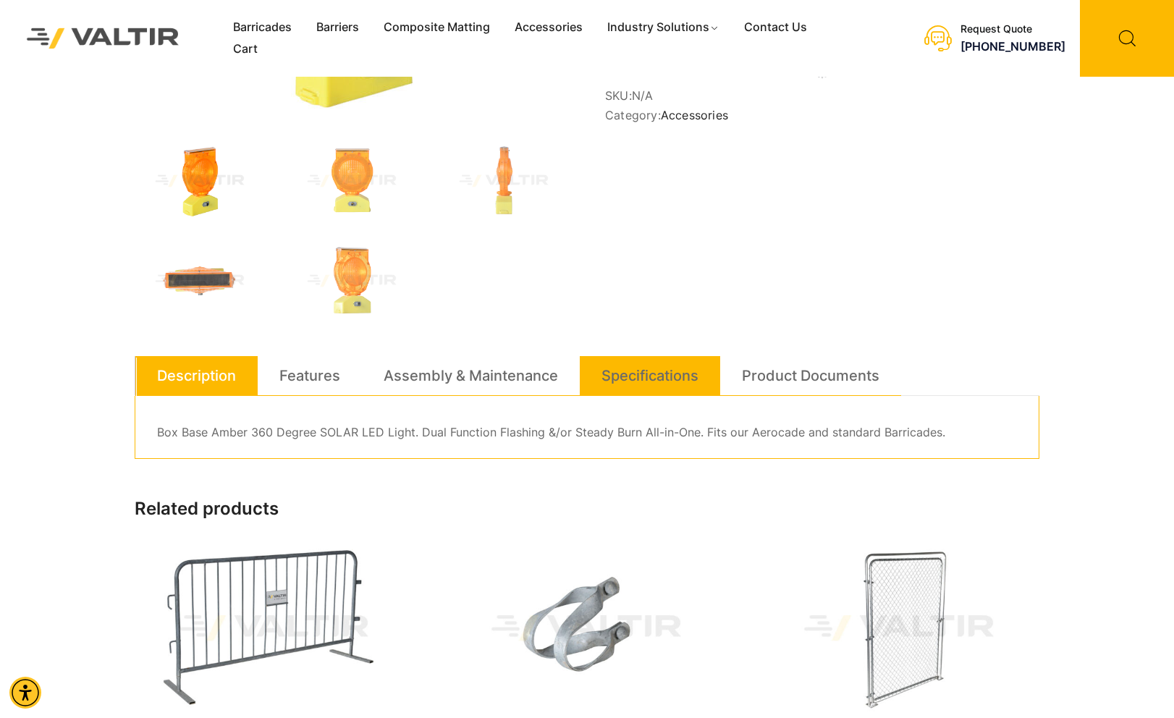
click at [614, 383] on link "Specifications" at bounding box center [649, 375] width 97 height 39
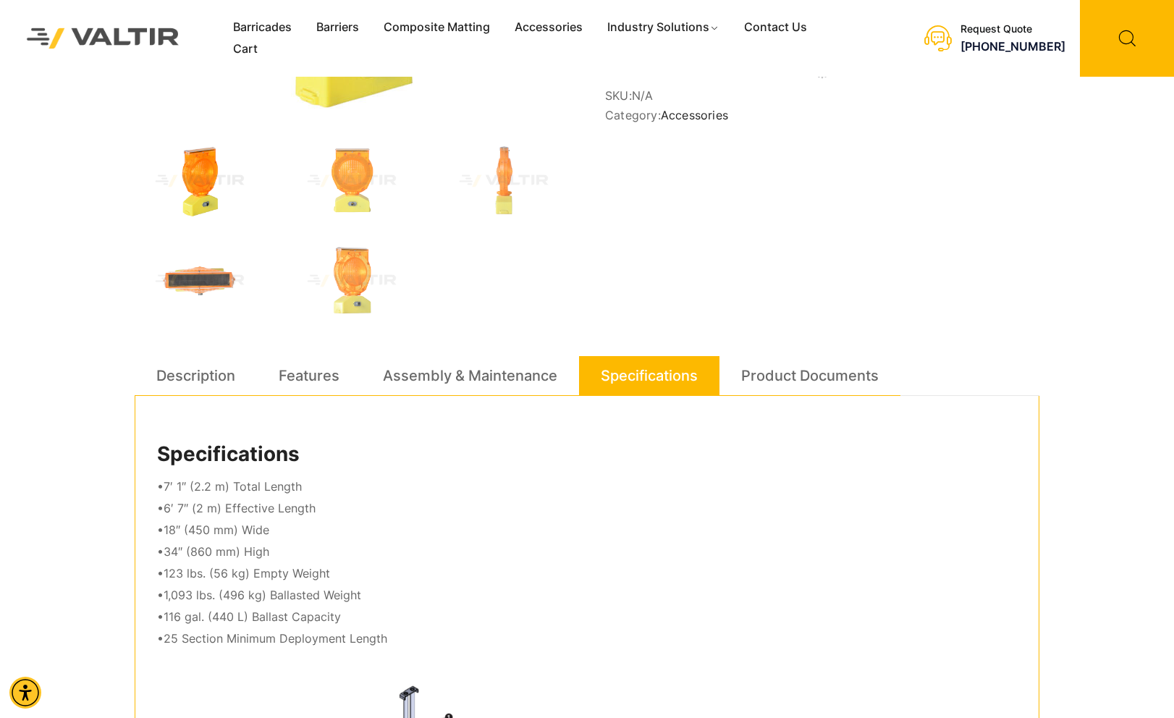
scroll to position [0, 0]
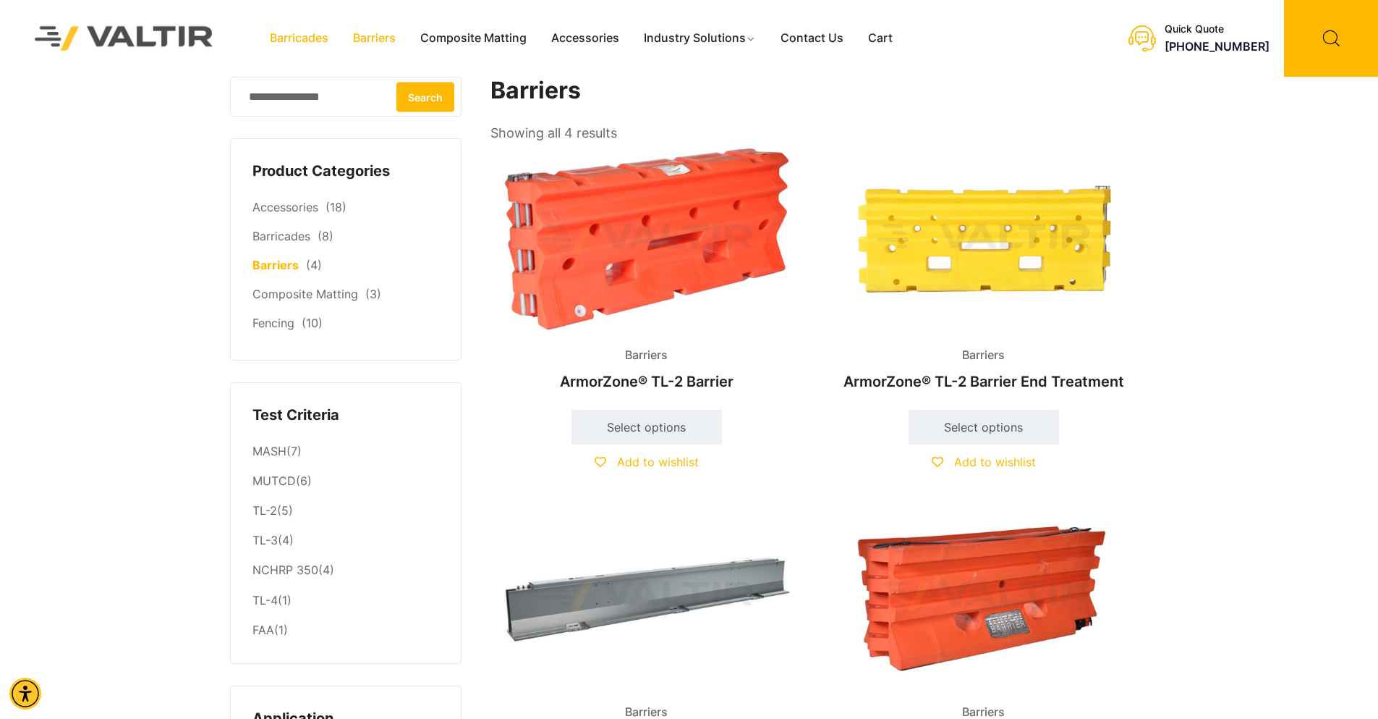
click at [292, 33] on link "Barricades" at bounding box center [299, 38] width 83 height 22
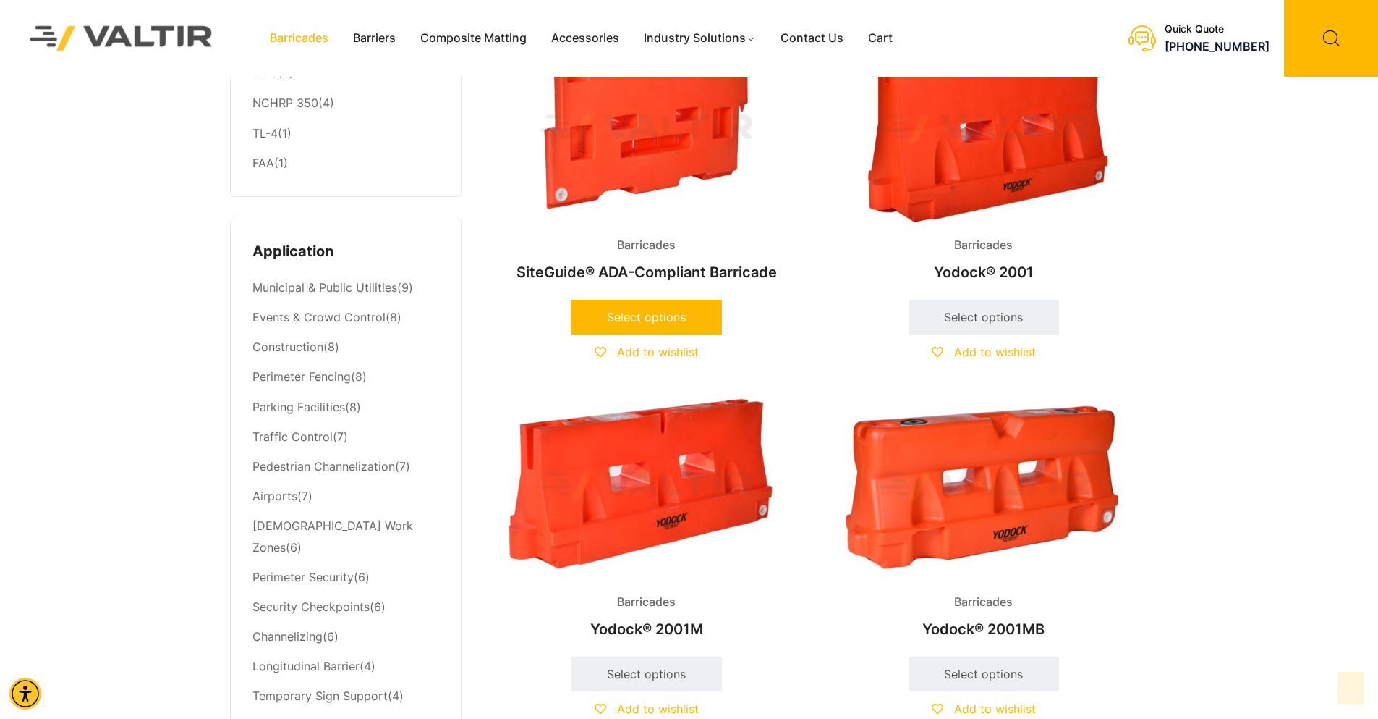
scroll to position [579, 0]
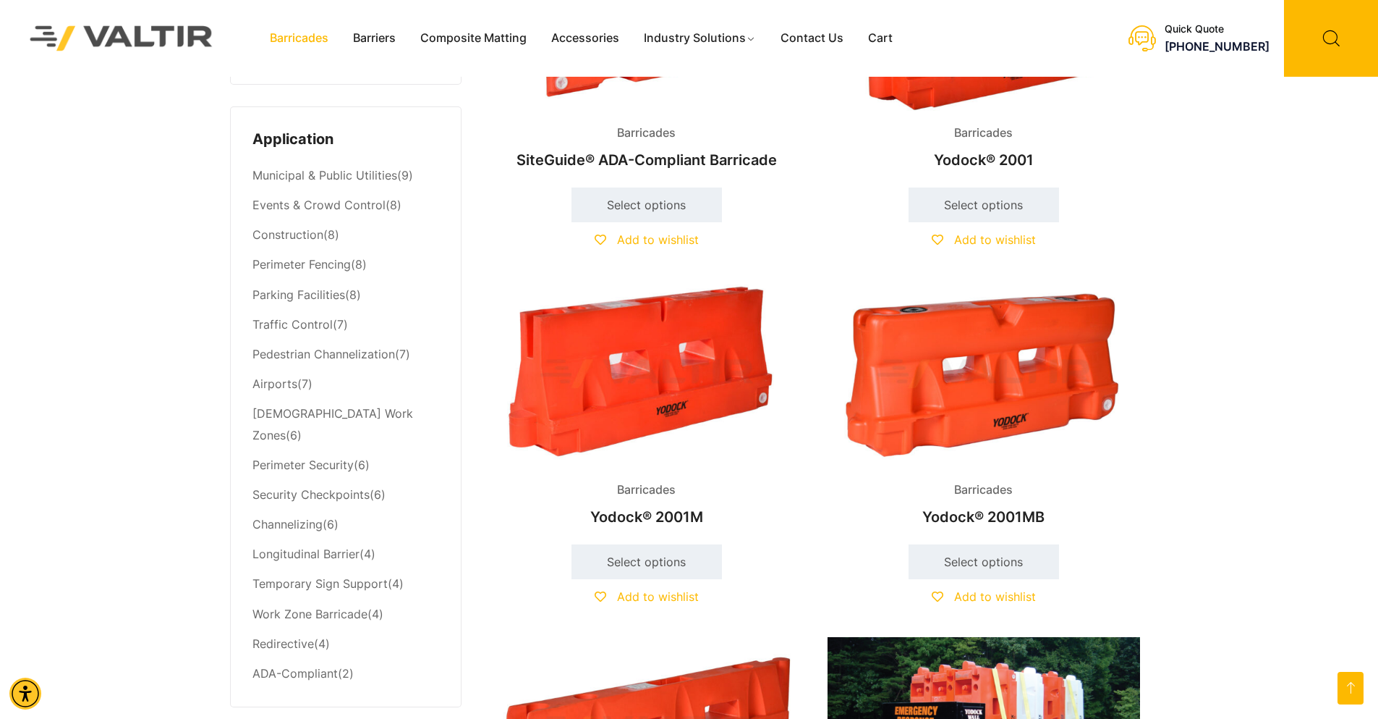
click at [1007, 365] on img at bounding box center [984, 373] width 313 height 187
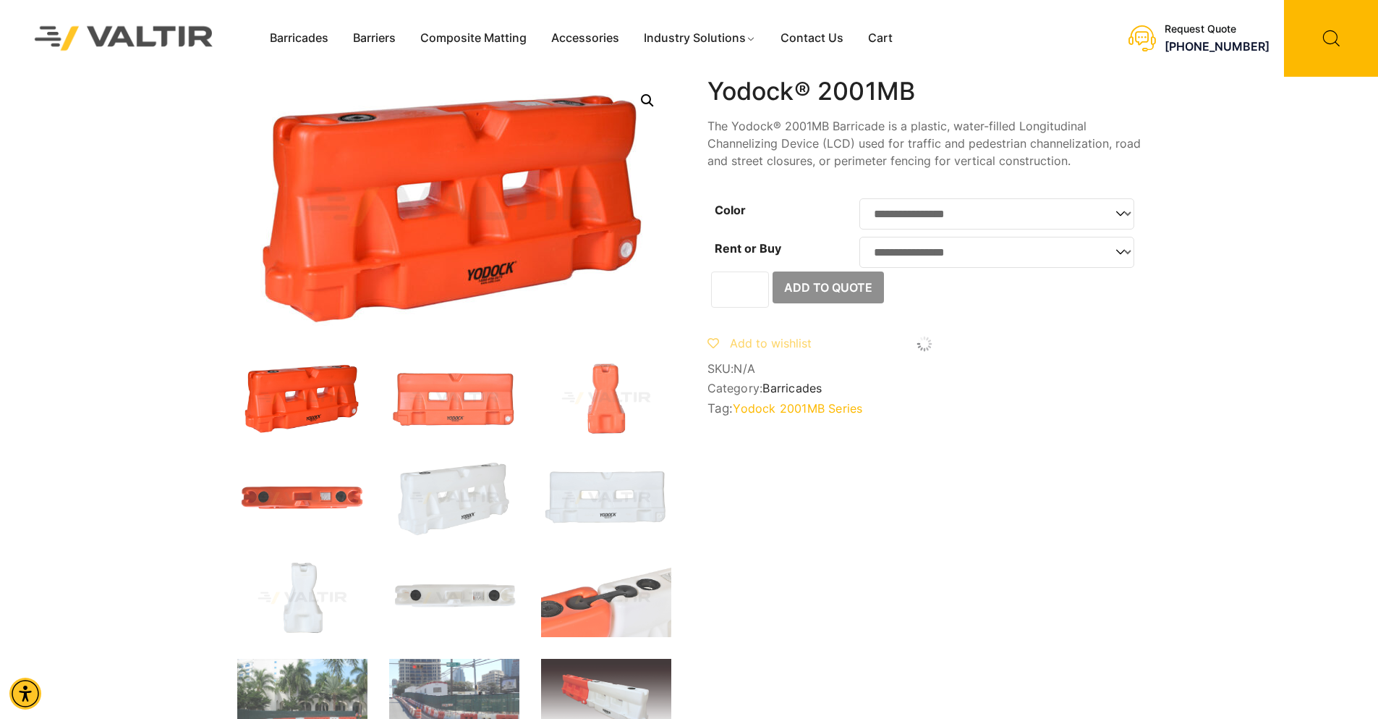
click at [1161, 538] on div "Barricades Barriers Composite Matting Accessories Industry Solutions Constructi…" at bounding box center [689, 712] width 1378 height 1425
click at [1240, 251] on div "Barricades Barriers Composite Matting Accessories Industry Solutions Constructi…" at bounding box center [689, 712] width 1378 height 1425
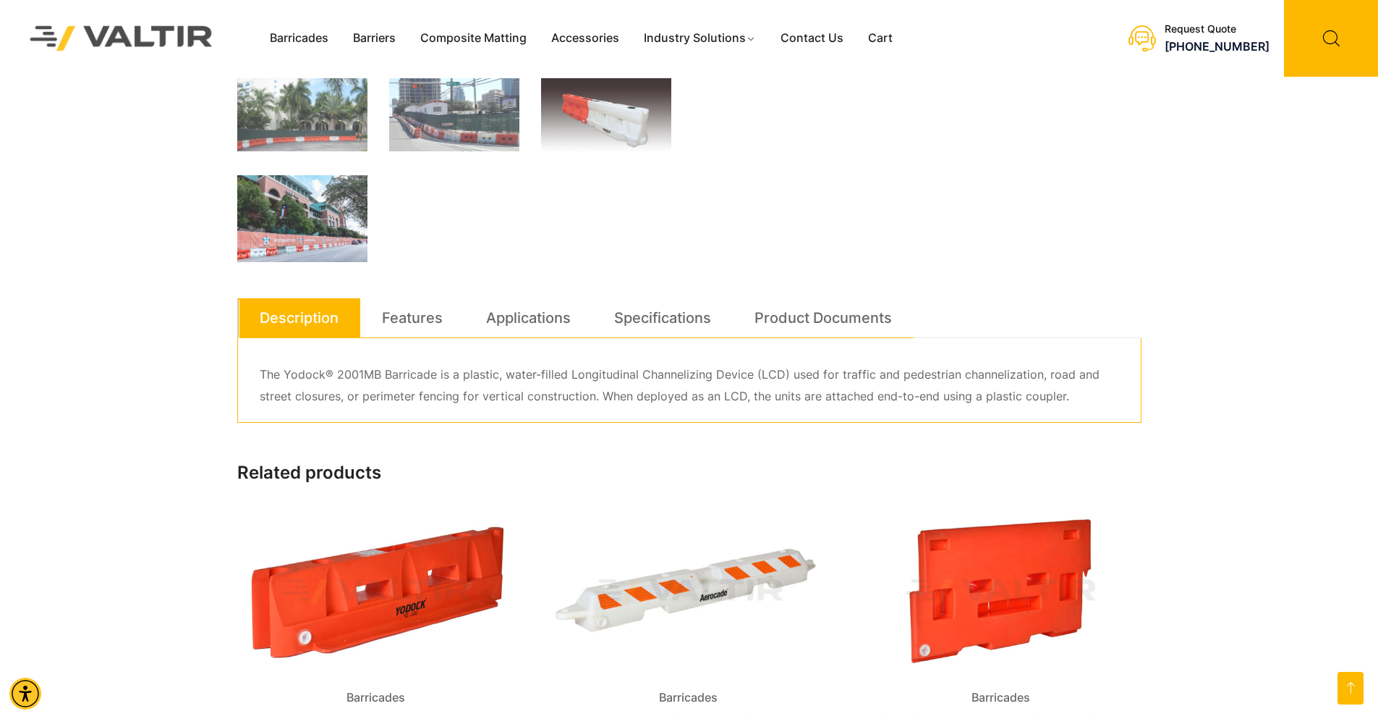
scroll to position [651, 0]
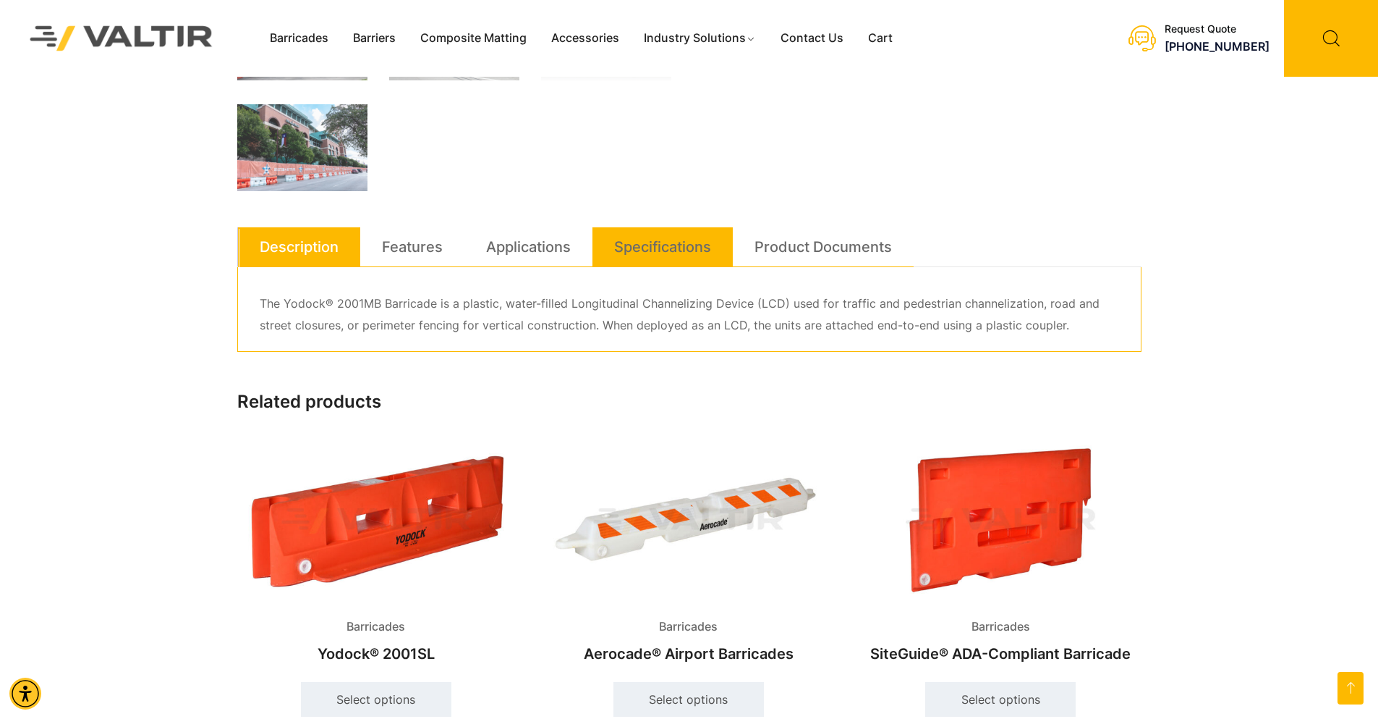
click at [650, 246] on link "Specifications" at bounding box center [662, 246] width 97 height 39
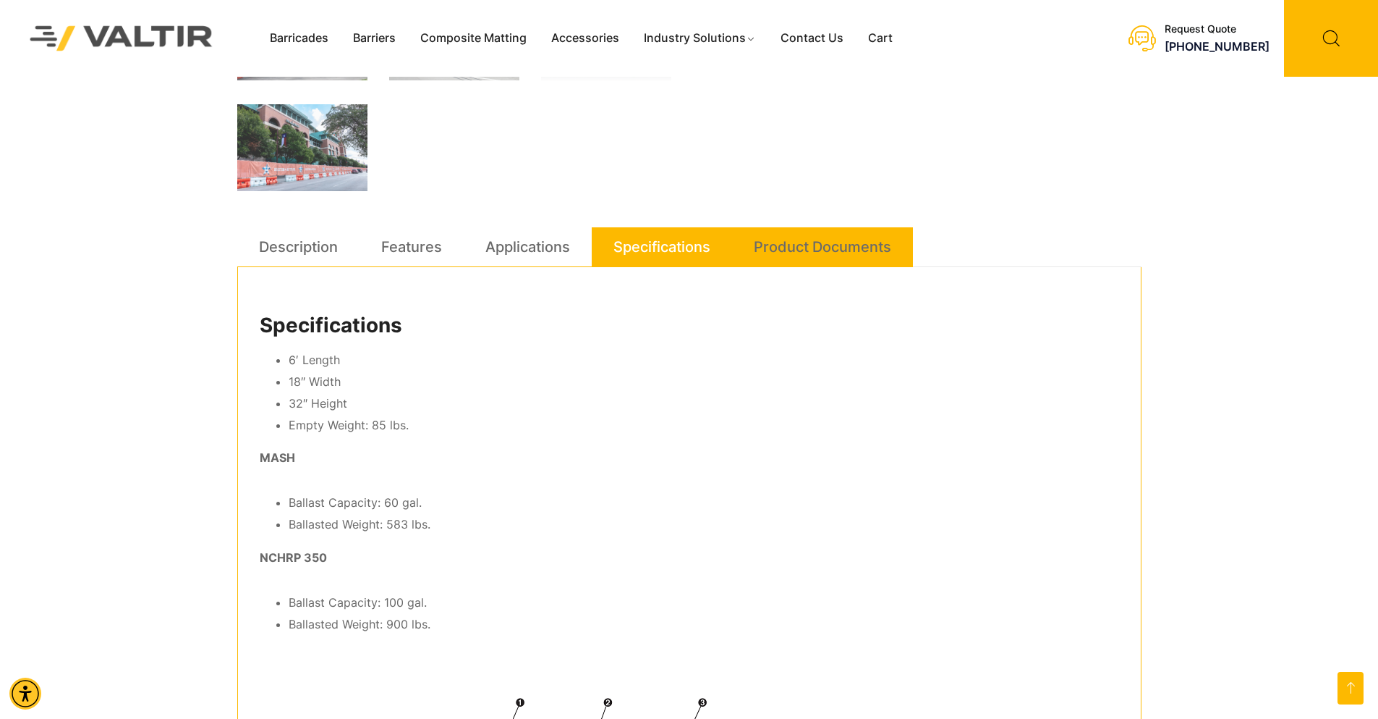
click at [814, 250] on link "Product Documents" at bounding box center [822, 246] width 137 height 39
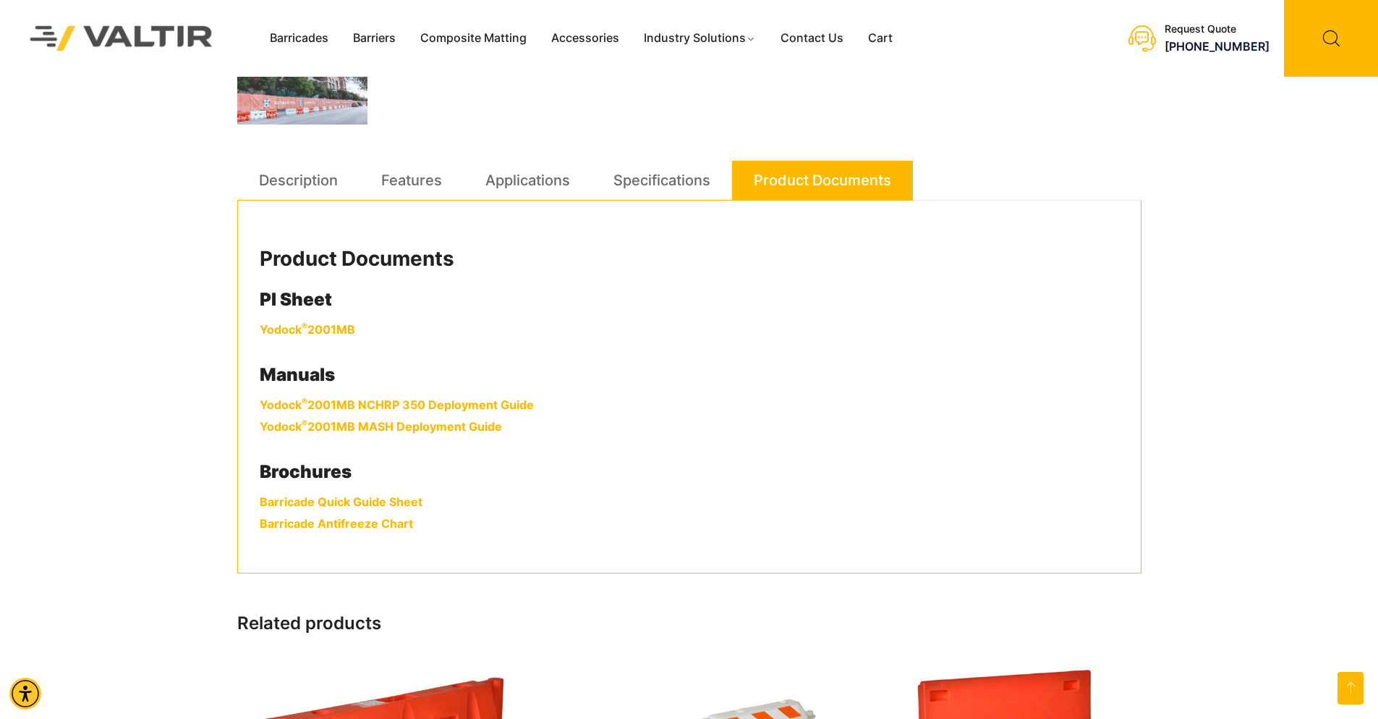
scroll to position [724, 0]
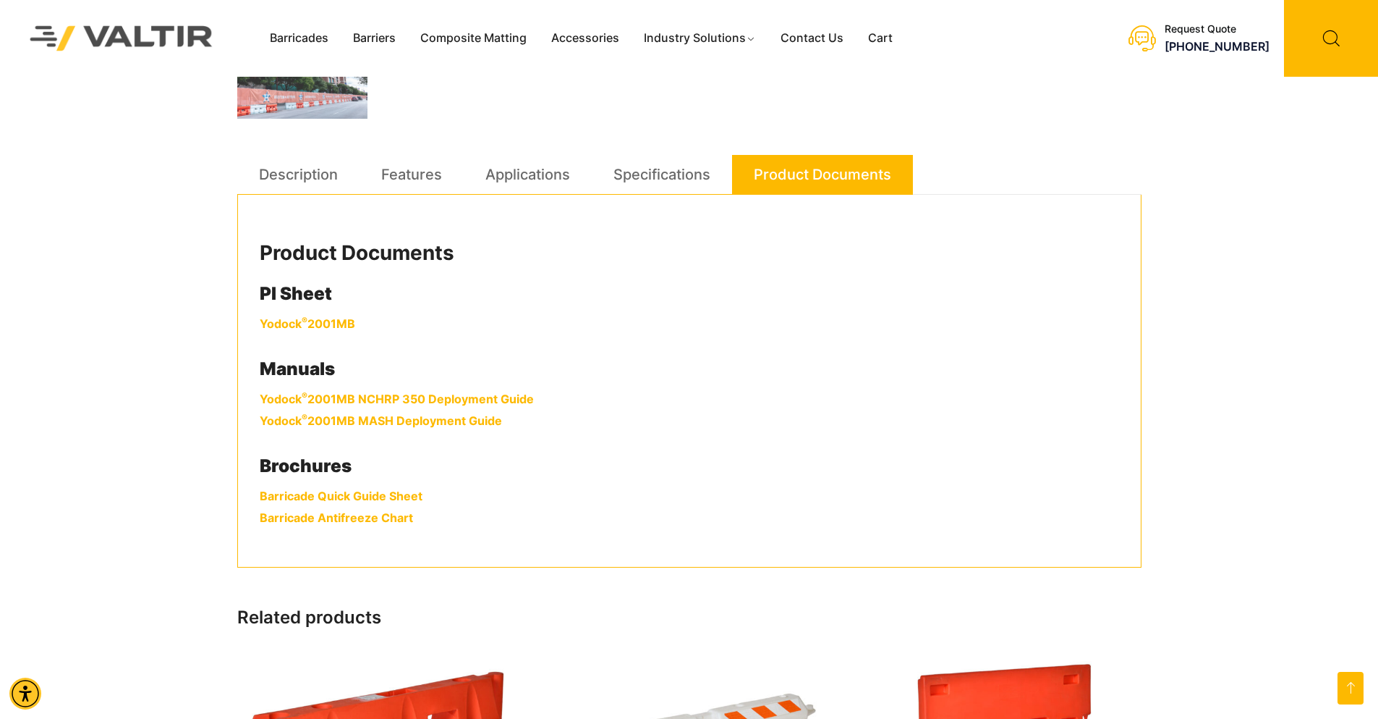
click at [390, 401] on link "Yodock ® 2001MB NCHRP 350 Deployment Guide" at bounding box center [397, 398] width 274 height 14
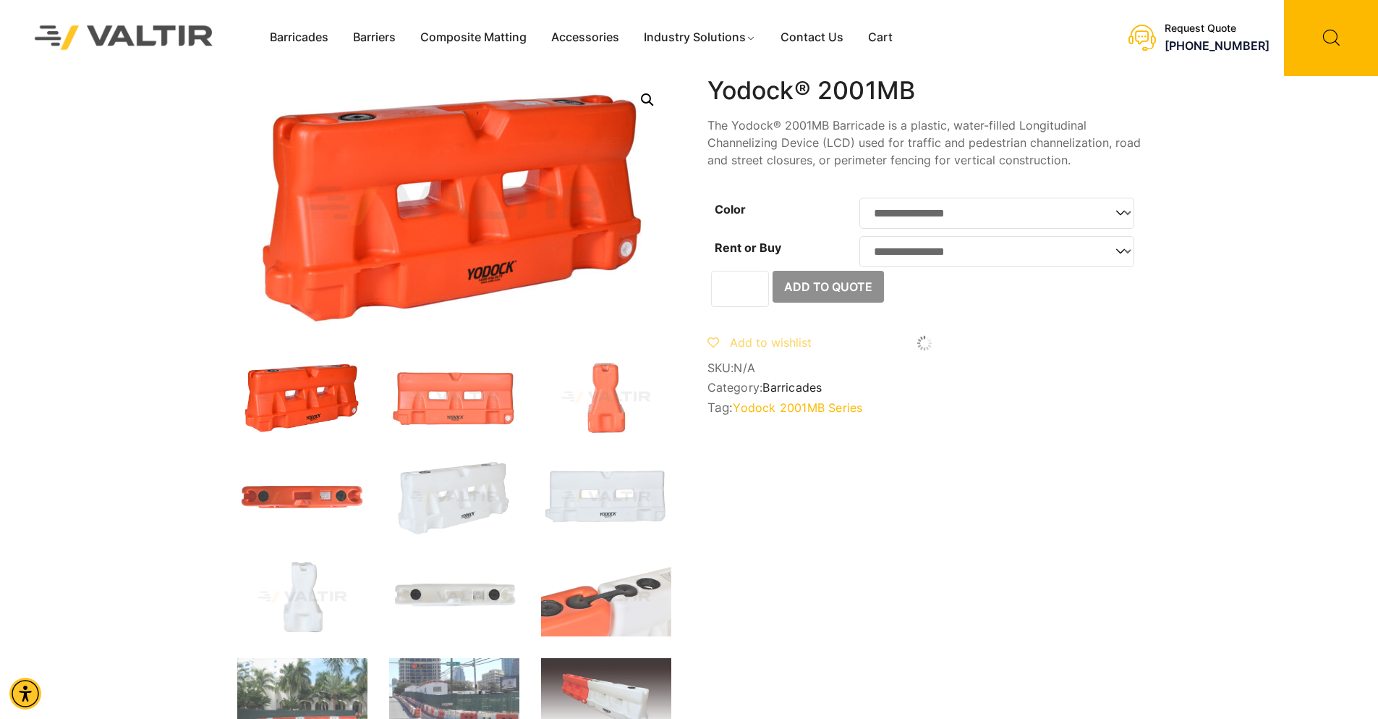
scroll to position [0, 0]
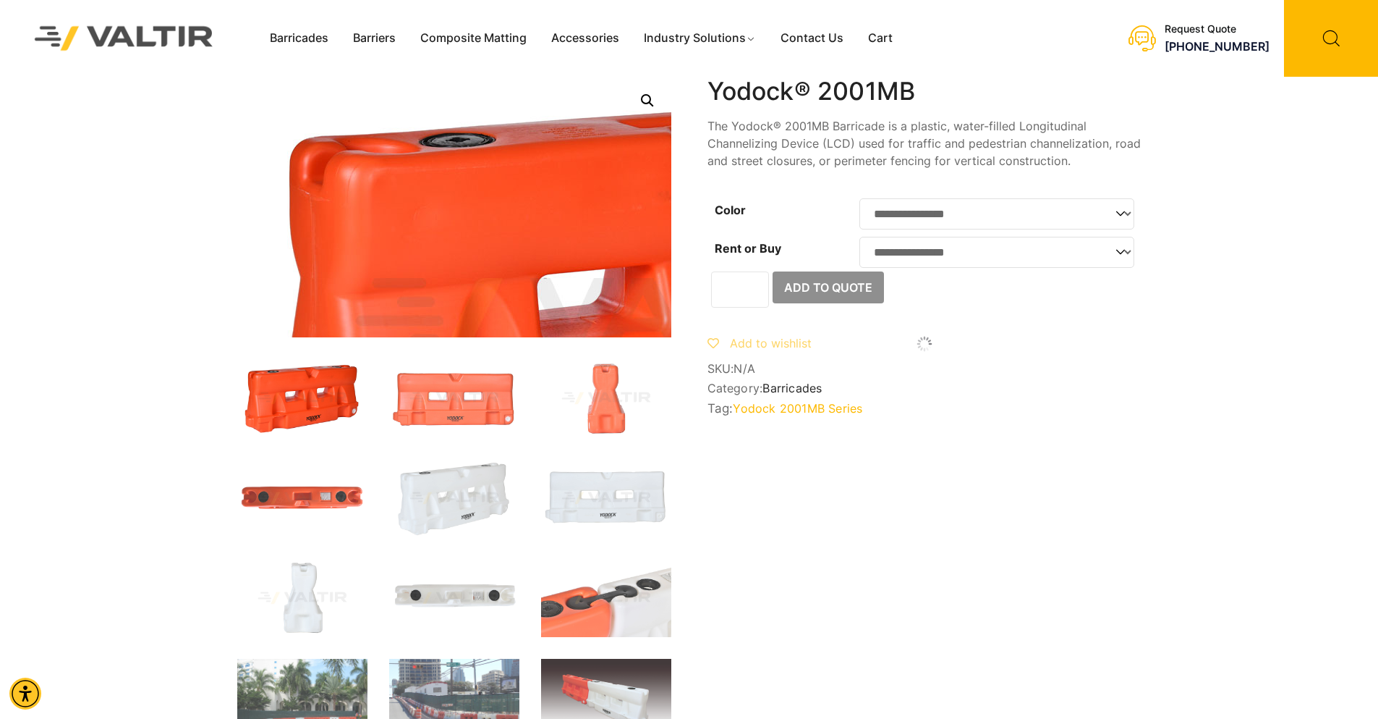
click at [256, 94] on img at bounding box center [652, 318] width 868 height 521
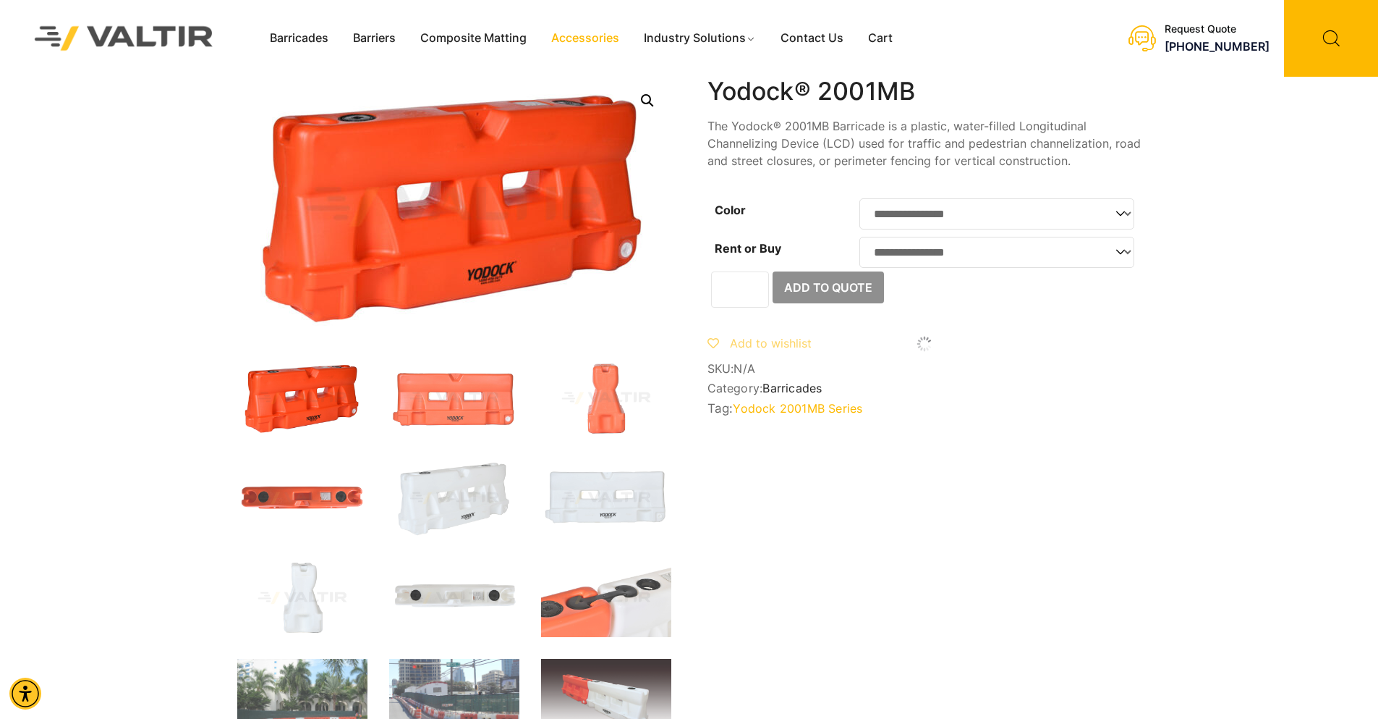
click at [594, 46] on link "Accessories" at bounding box center [585, 38] width 93 height 22
